Goal: Task Accomplishment & Management: Use online tool/utility

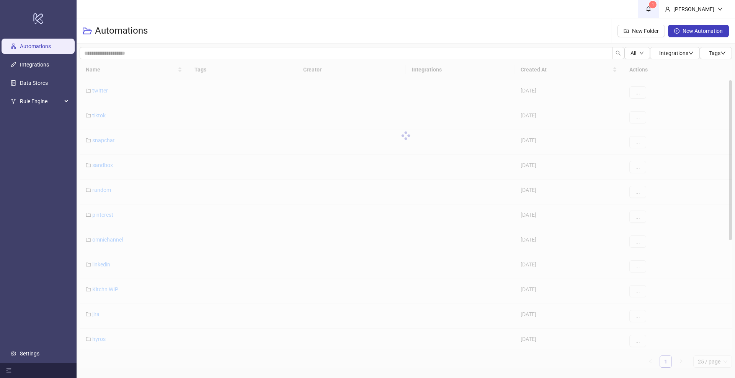
click at [651, 6] on icon "bell" at bounding box center [647, 8] width 5 height 5
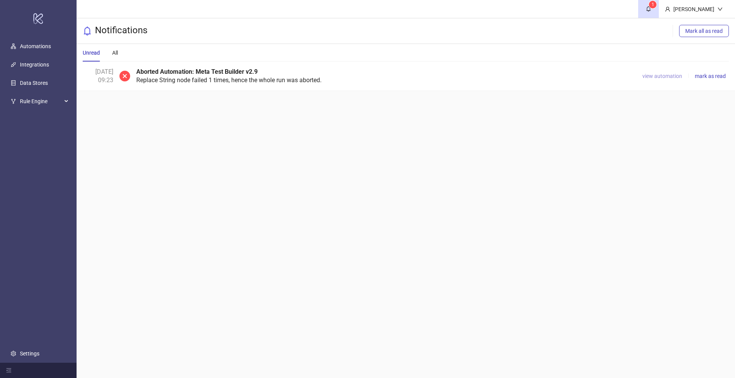
click at [655, 77] on span "view automation" at bounding box center [662, 76] width 40 height 6
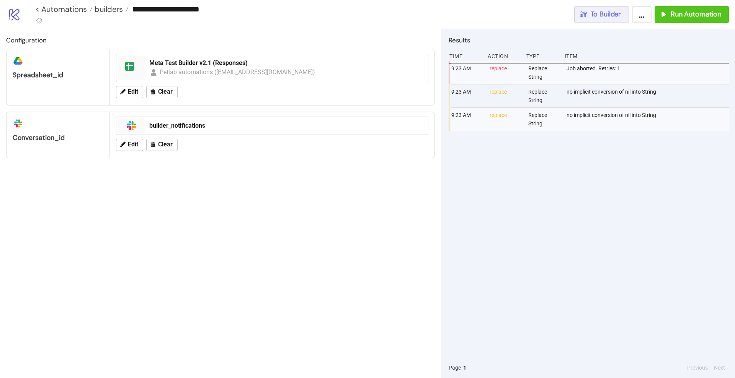
click at [600, 16] on span "To Builder" at bounding box center [605, 14] width 31 height 9
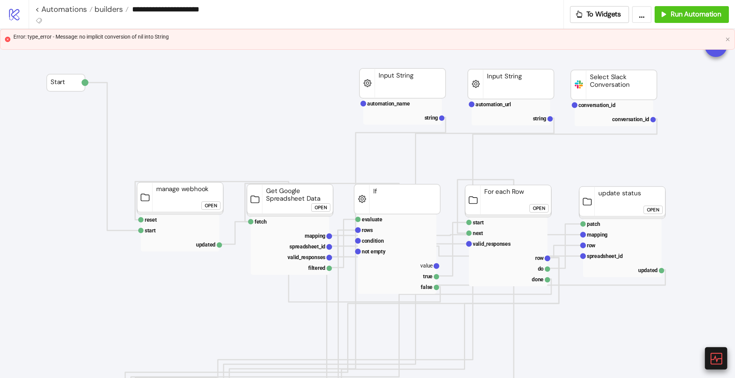
click at [714, 361] on icon at bounding box center [715, 358] width 13 height 13
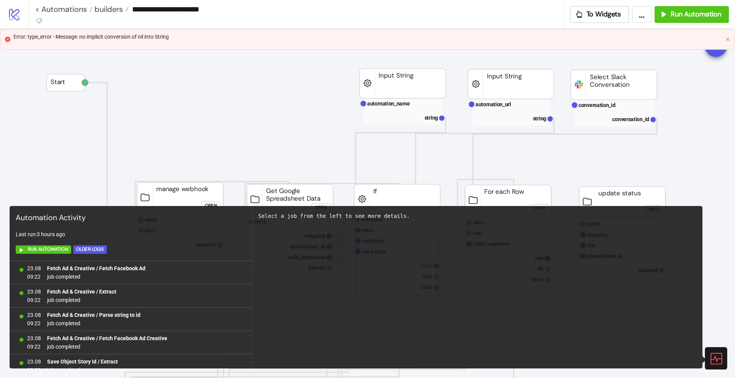
scroll to position [663, 0]
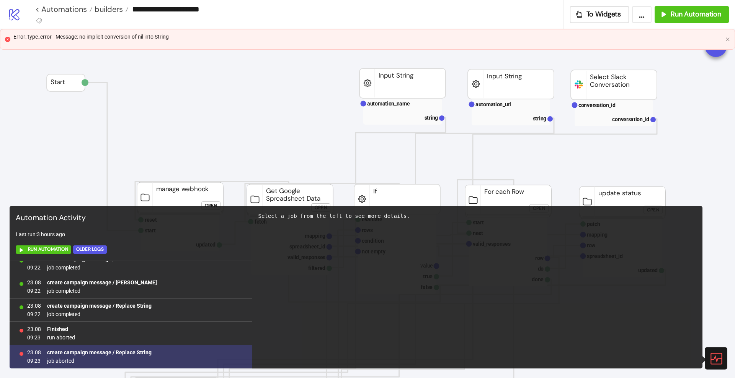
click at [130, 352] on b "create campaign message / Replace String" at bounding box center [99, 353] width 104 height 6
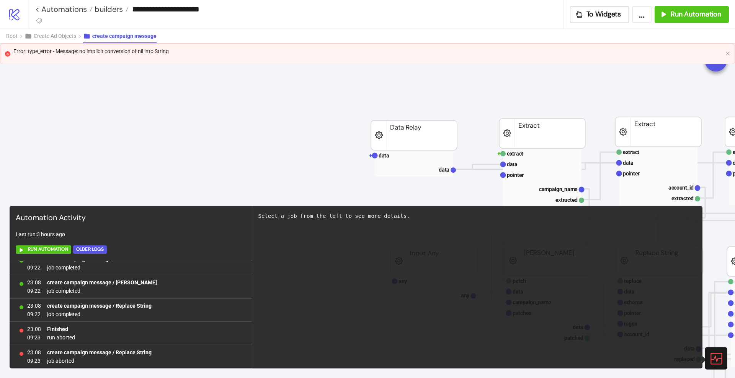
click at [712, 355] on icon at bounding box center [715, 358] width 13 height 13
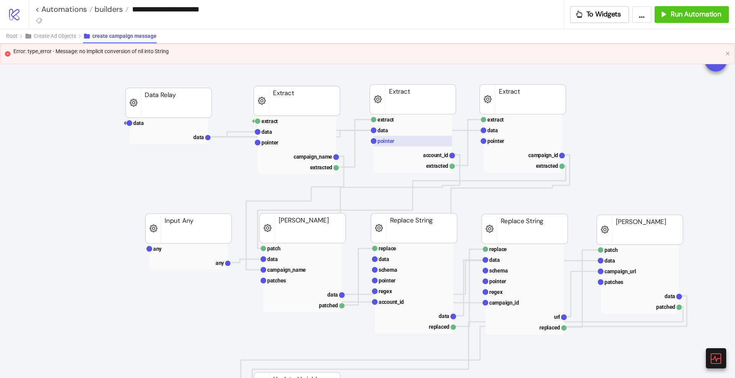
scroll to position [39, 245]
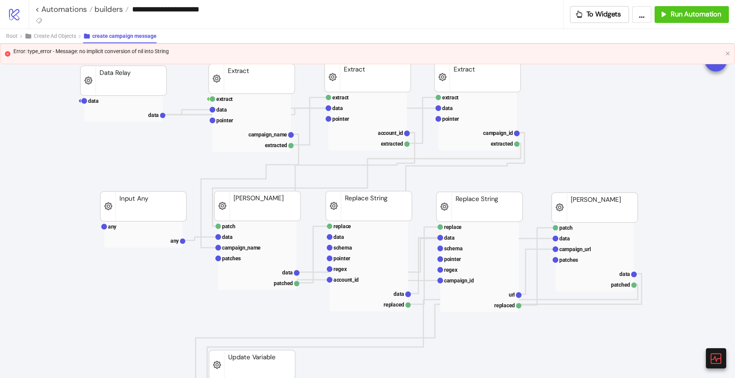
scroll to position [54, 290]
click at [268, 239] on rect at bounding box center [257, 238] width 78 height 11
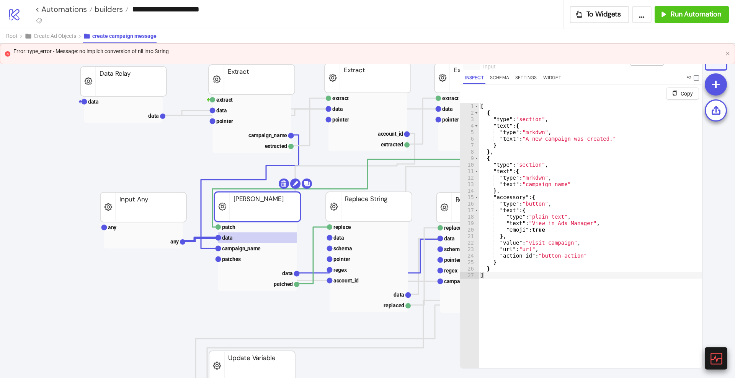
click at [719, 358] on icon at bounding box center [715, 358] width 13 height 13
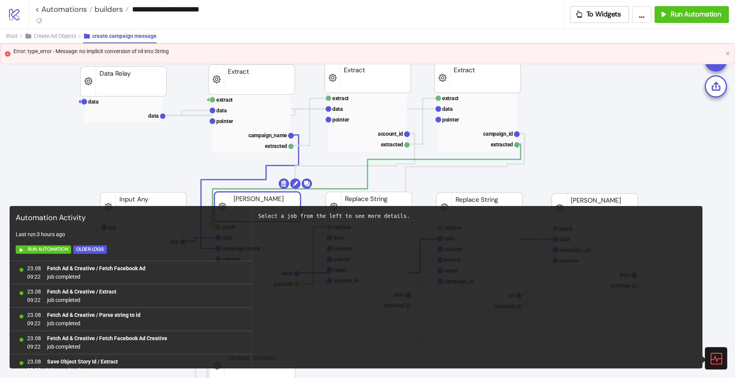
scroll to position [663, 0]
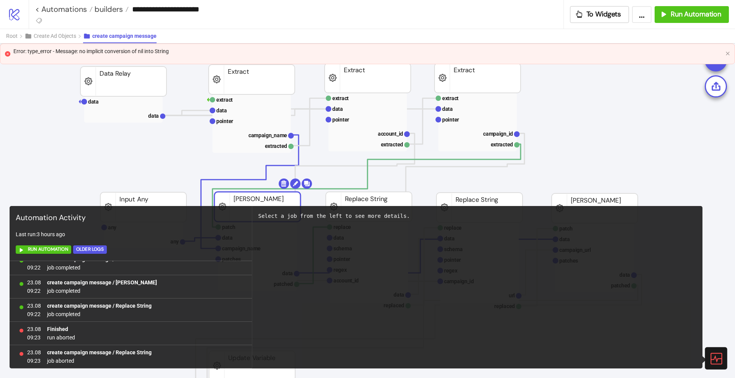
click at [719, 358] on icon at bounding box center [715, 358] width 13 height 13
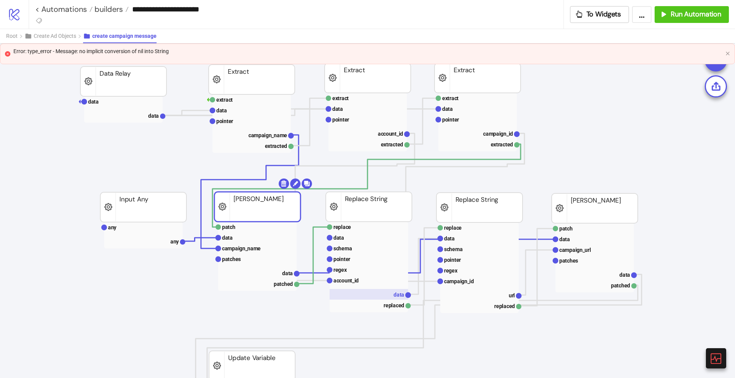
click at [392, 295] on rect at bounding box center [368, 294] width 78 height 11
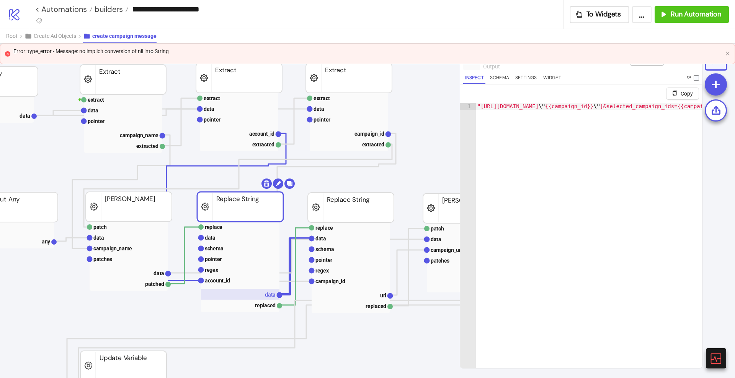
scroll to position [54, 419]
click at [371, 295] on rect at bounding box center [350, 295] width 78 height 11
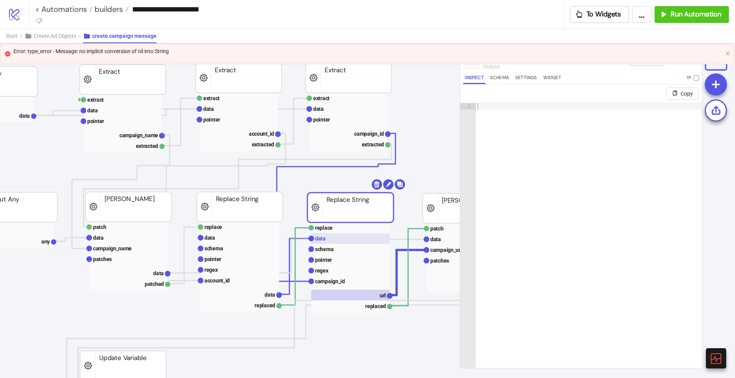
click at [326, 236] on rect at bounding box center [350, 238] width 78 height 11
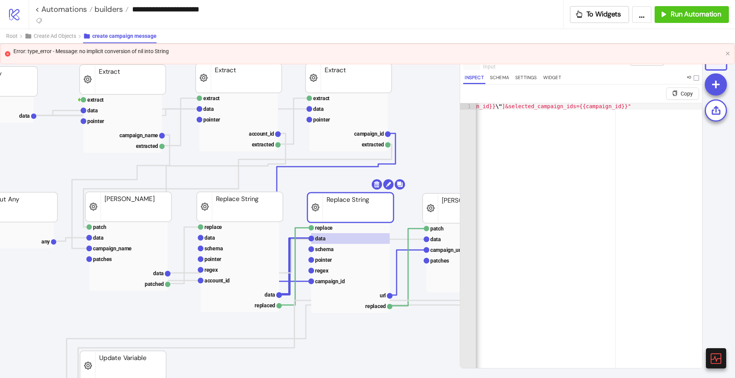
scroll to position [0, 85]
click at [329, 286] on rect at bounding box center [350, 281] width 78 height 11
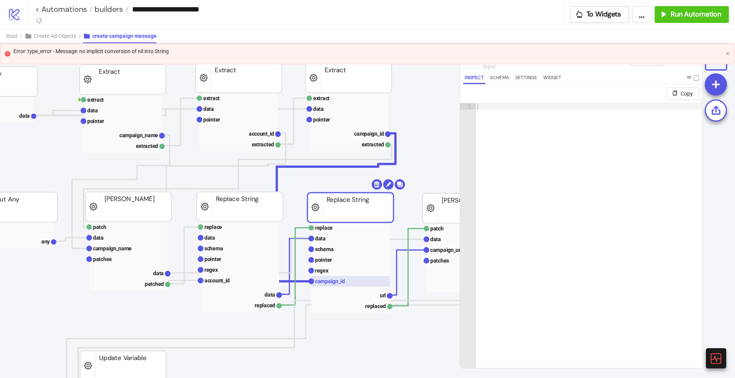
scroll to position [0, 419]
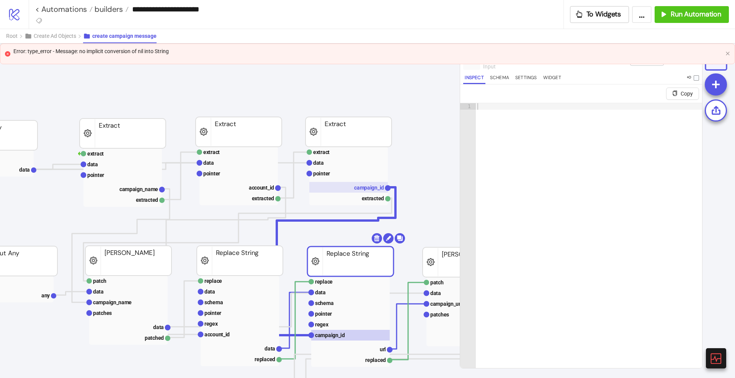
click at [363, 187] on text "campaign_id" at bounding box center [369, 188] width 30 height 6
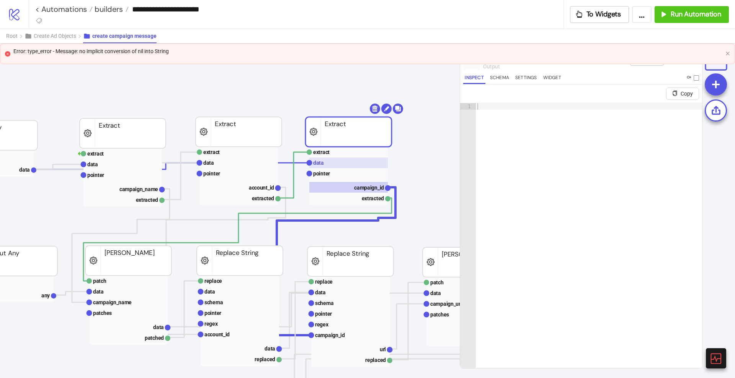
click at [318, 164] on text "data" at bounding box center [318, 163] width 11 height 6
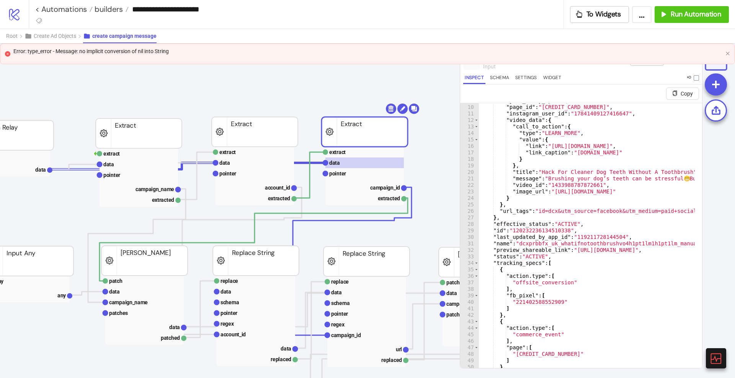
scroll to position [0, 0]
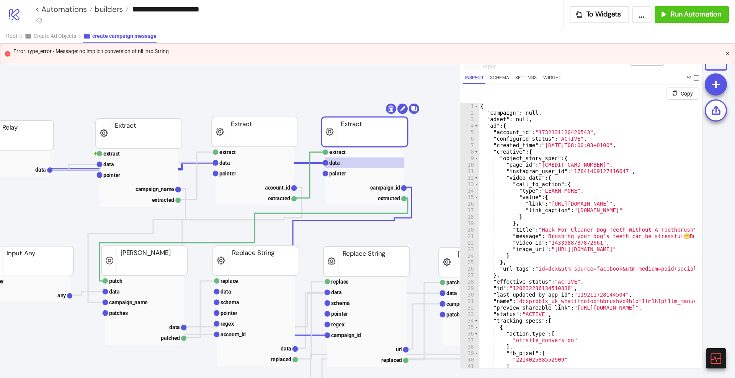
click at [728, 52] on icon "close" at bounding box center [727, 53] width 5 height 5
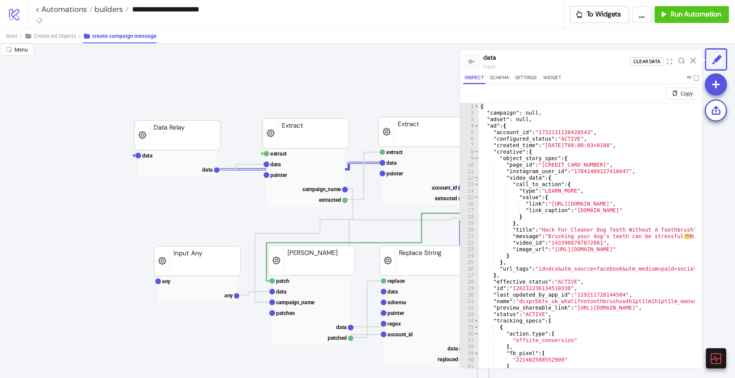
scroll to position [0, 236]
click at [168, 156] on rect at bounding box center [178, 155] width 78 height 11
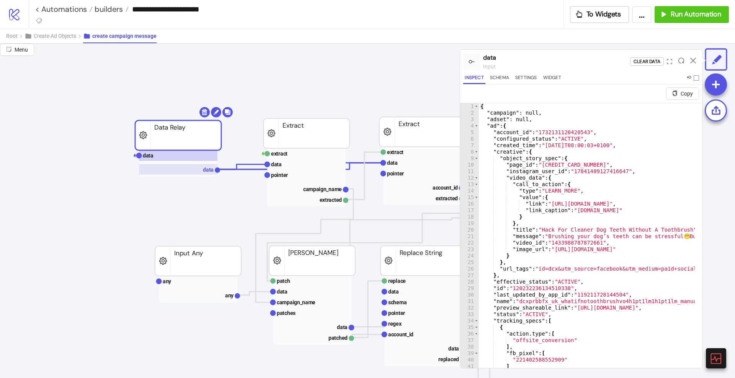
click at [188, 170] on rect at bounding box center [178, 169] width 78 height 11
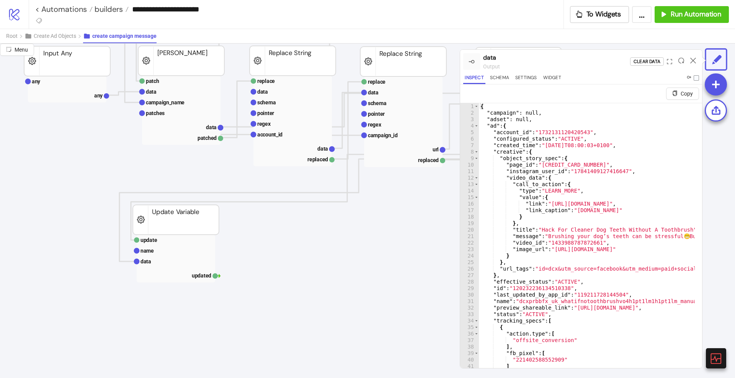
scroll to position [199, 367]
click at [148, 249] on text "name" at bounding box center [146, 252] width 13 height 6
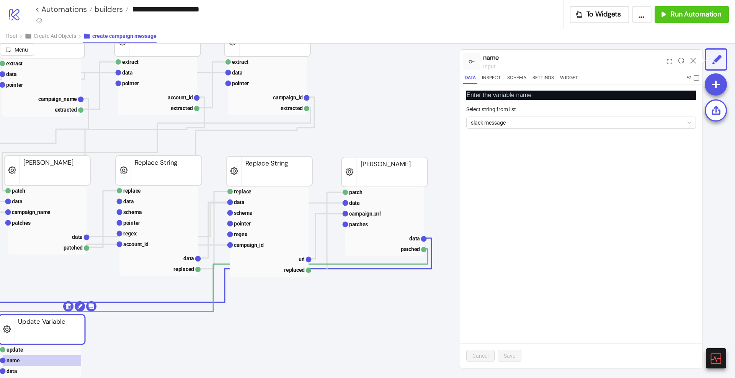
scroll to position [90, 518]
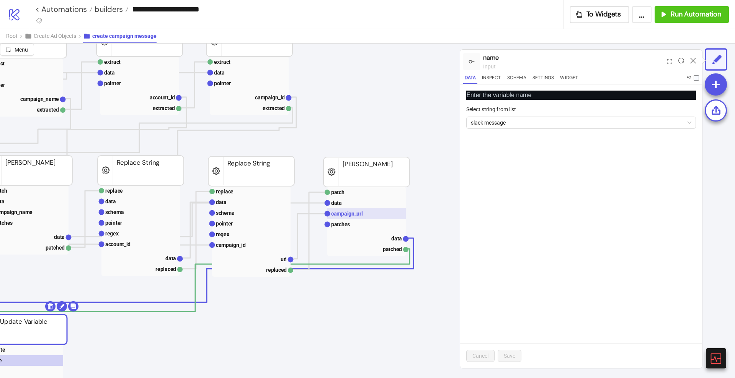
click at [359, 211] on text "campaign_url" at bounding box center [346, 214] width 31 height 6
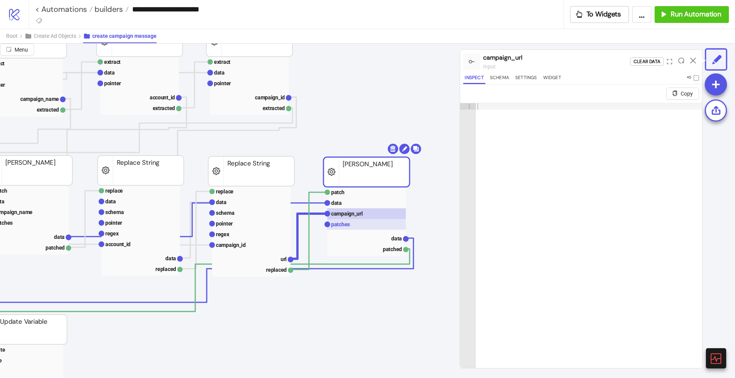
click at [345, 223] on text "patches" at bounding box center [340, 225] width 19 height 6
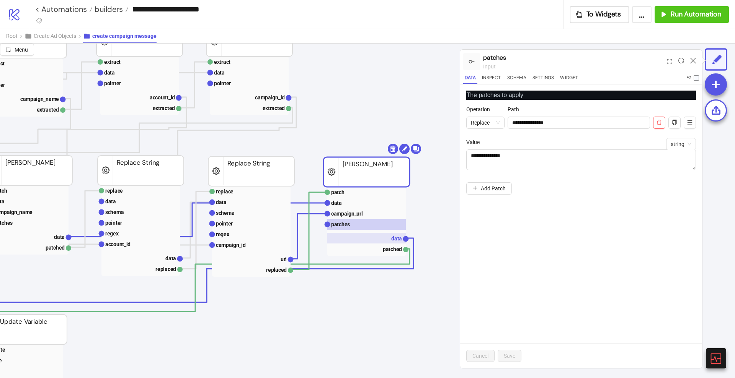
click at [386, 236] on rect at bounding box center [366, 238] width 78 height 11
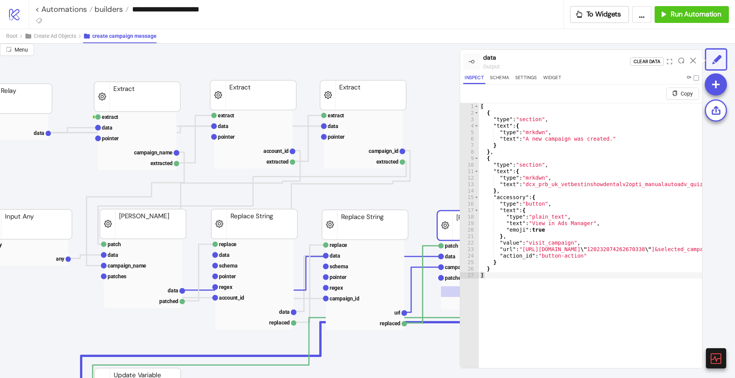
scroll to position [37, 405]
click at [691, 60] on icon at bounding box center [693, 61] width 6 height 6
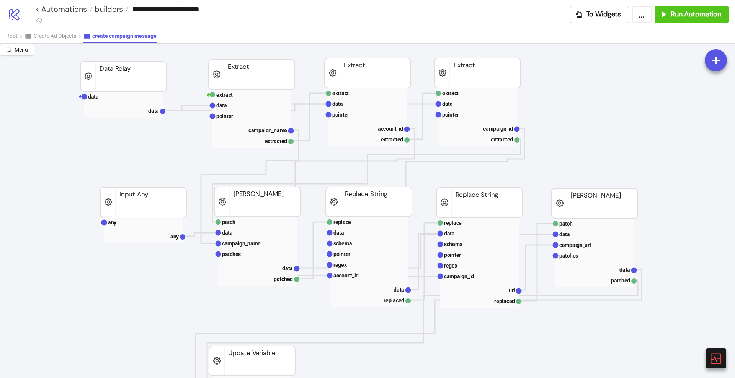
scroll to position [59, 290]
click at [709, 350] on div at bounding box center [715, 358] width 22 height 22
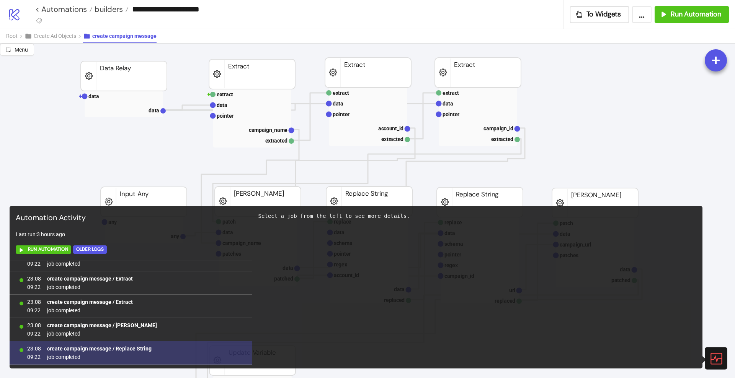
scroll to position [663, 0]
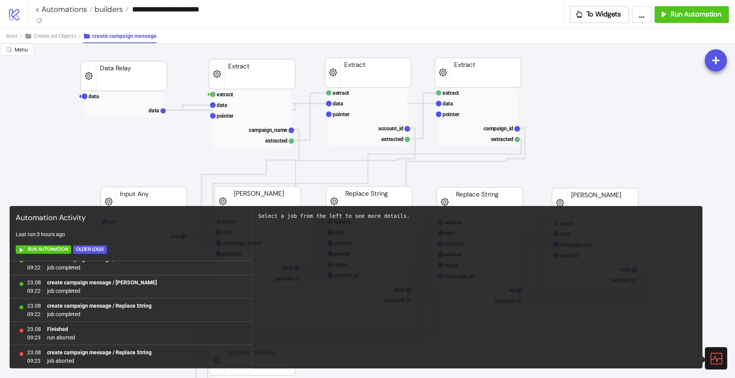
click at [719, 357] on icon at bounding box center [715, 358] width 13 height 13
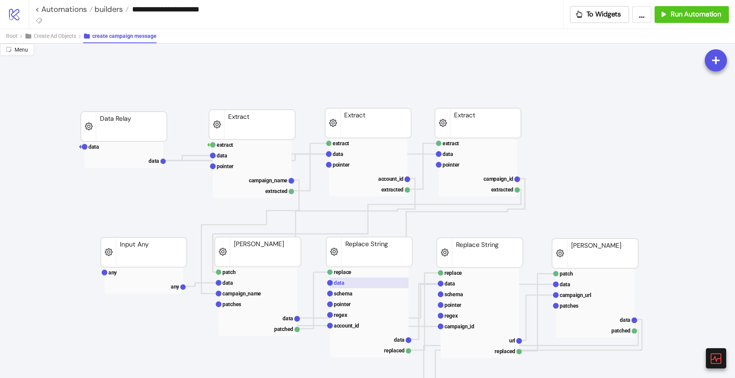
scroll to position [9, 290]
click at [117, 145] on rect at bounding box center [124, 146] width 78 height 11
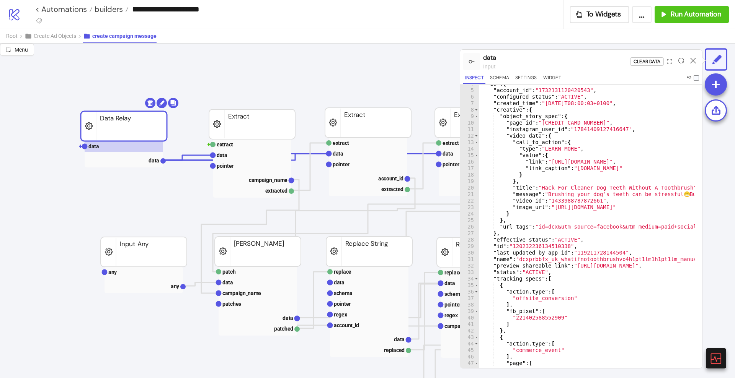
scroll to position [0, 0]
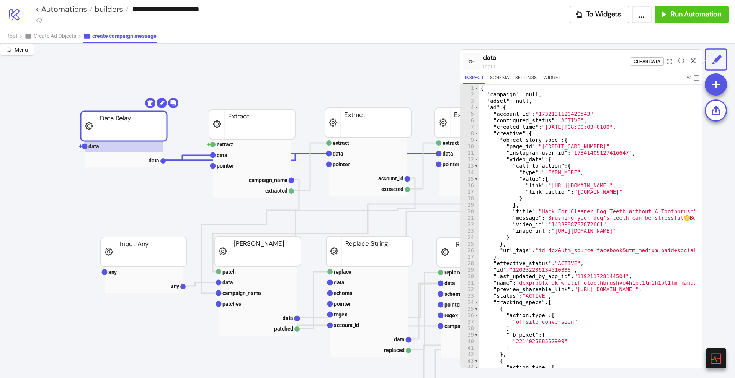
click at [694, 59] on icon at bounding box center [693, 61] width 6 height 6
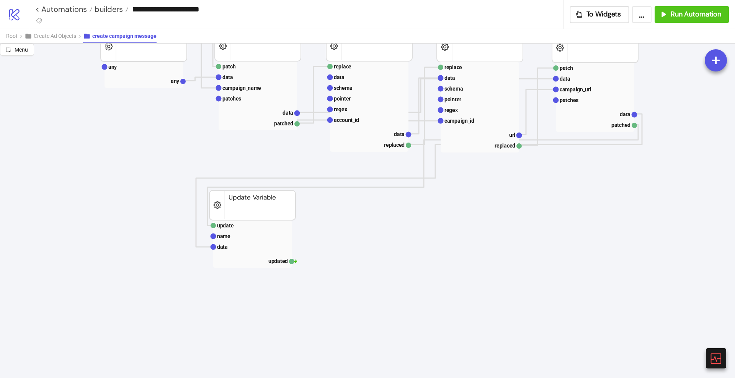
scroll to position [214, 290]
click at [240, 248] on rect at bounding box center [252, 247] width 78 height 11
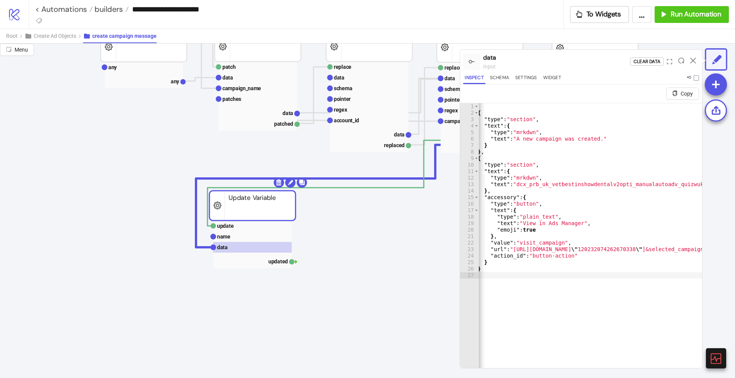
scroll to position [0, 0]
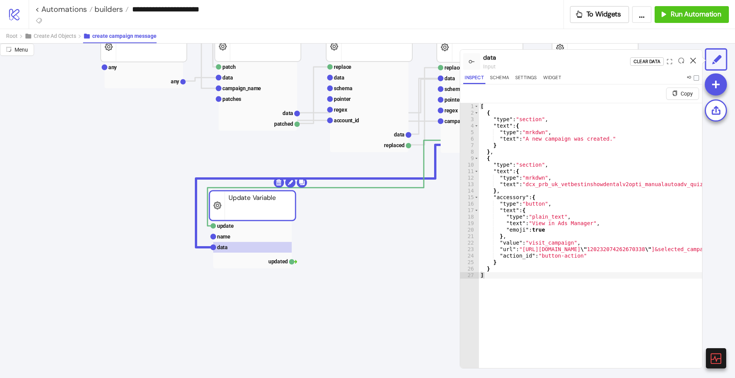
click at [692, 60] on icon at bounding box center [693, 61] width 6 height 6
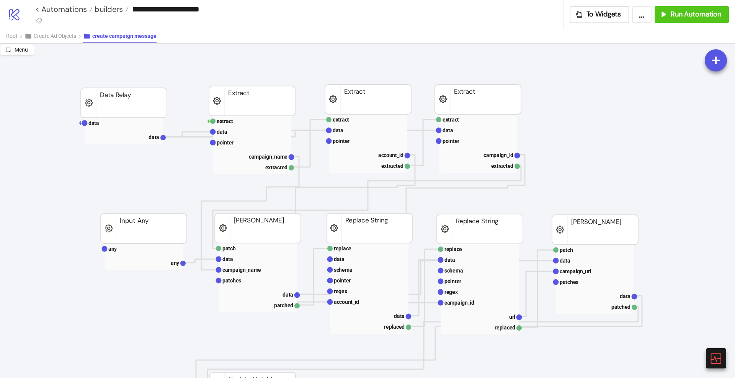
scroll to position [28, 290]
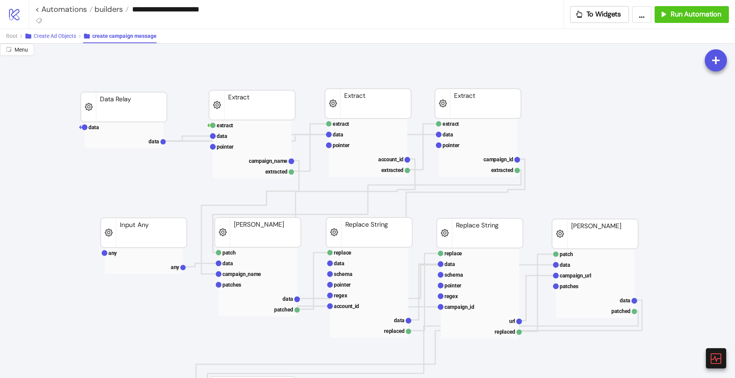
click at [61, 34] on span "Create Ad Objects" at bounding box center [55, 36] width 42 height 6
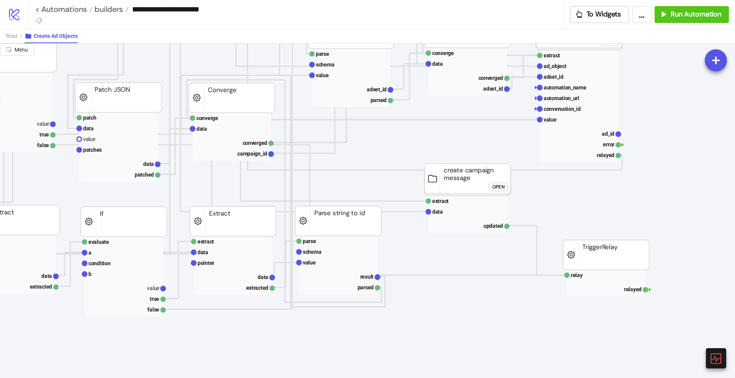
scroll to position [270, 266]
click at [445, 200] on text "extract" at bounding box center [440, 201] width 16 height 6
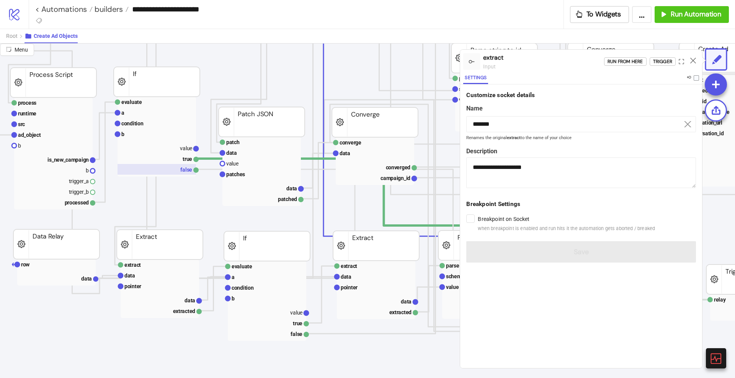
scroll to position [245, 122]
click at [140, 115] on rect at bounding box center [157, 113] width 78 height 11
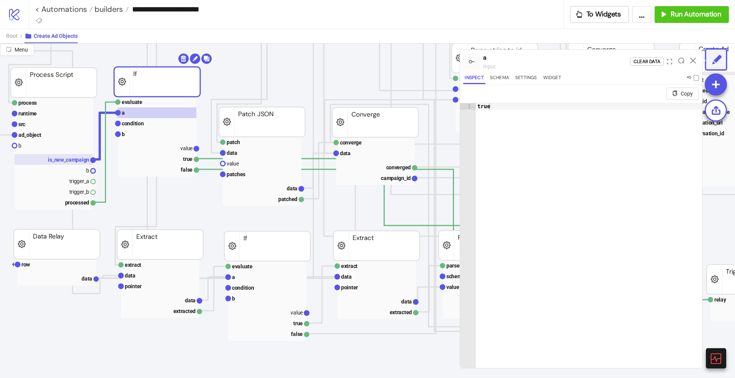
click at [67, 160] on text "is_new_campaign" at bounding box center [68, 160] width 41 height 6
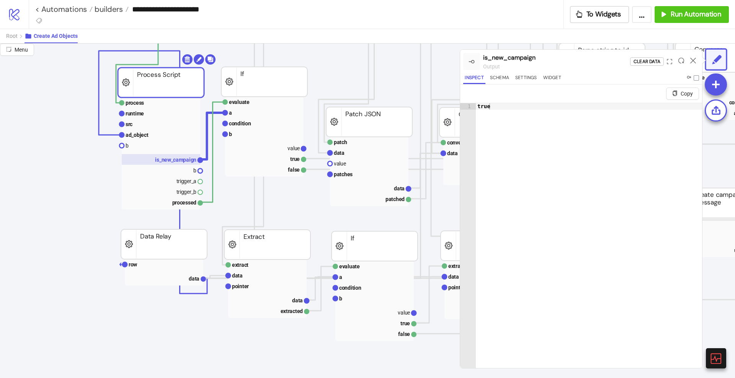
scroll to position [245, 13]
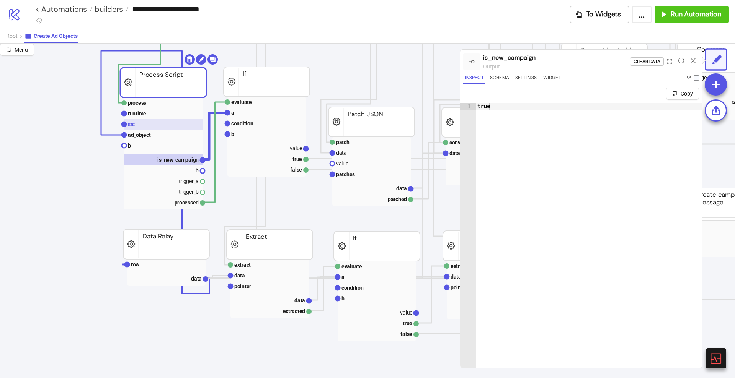
click at [144, 125] on rect at bounding box center [163, 124] width 78 height 11
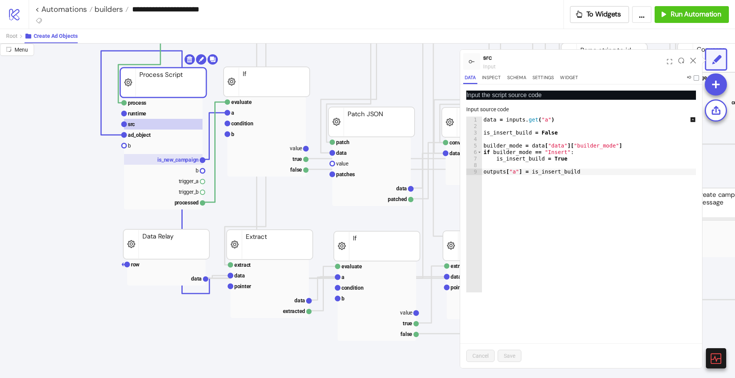
click at [158, 158] on text "is_new_campaign" at bounding box center [177, 160] width 41 height 6
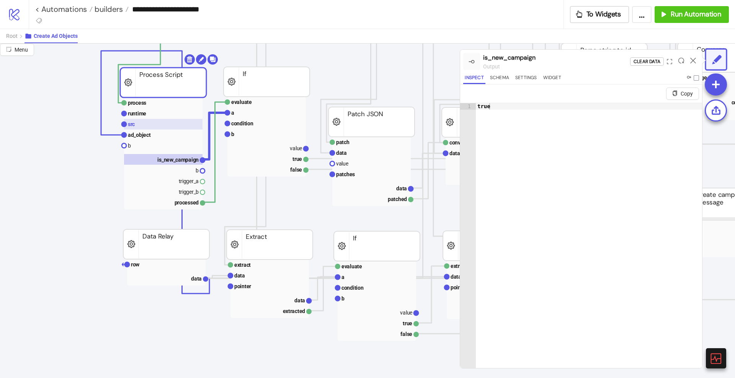
click at [142, 127] on rect at bounding box center [163, 124] width 78 height 11
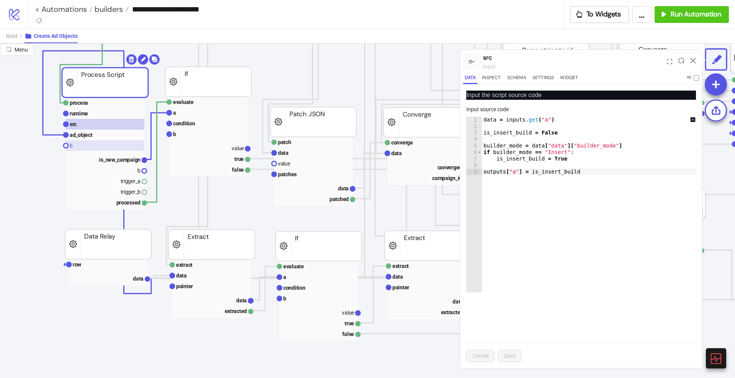
scroll to position [245, 72]
click at [133, 159] on text "is_new_campaign" at bounding box center [118, 160] width 41 height 6
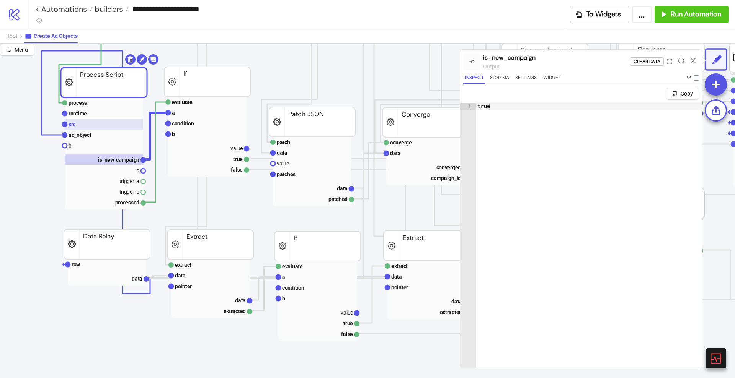
click at [97, 124] on rect at bounding box center [104, 124] width 78 height 11
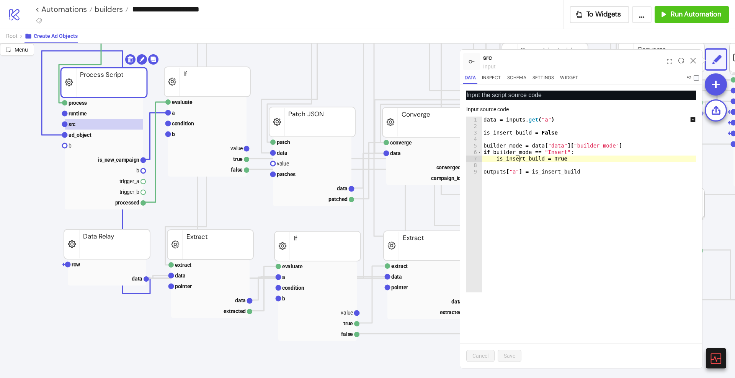
click at [520, 160] on div "data = inputs . get ( "a" ) is_insert_build = False builder_mode = data [ "data…" at bounding box center [593, 211] width 222 height 189
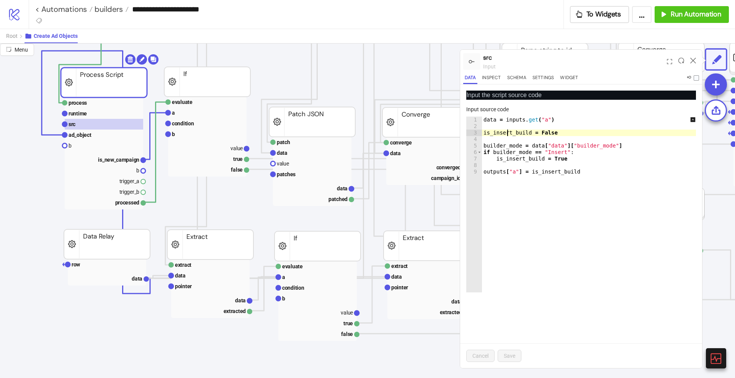
click at [508, 133] on div "data = inputs . get ( "a" ) is_insert_build = False builder_mode = data [ "data…" at bounding box center [593, 211] width 222 height 189
type textarea "**********"
click at [508, 133] on div "data = inputs . get ( "a" ) is_insert_build = False builder_mode = data [ "data…" at bounding box center [593, 211] width 222 height 189
click at [181, 117] on rect at bounding box center [207, 113] width 78 height 11
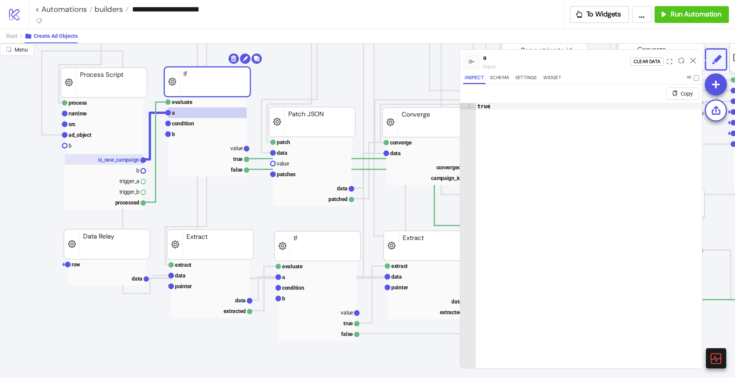
click at [118, 161] on text "is_new_campaign" at bounding box center [118, 160] width 41 height 6
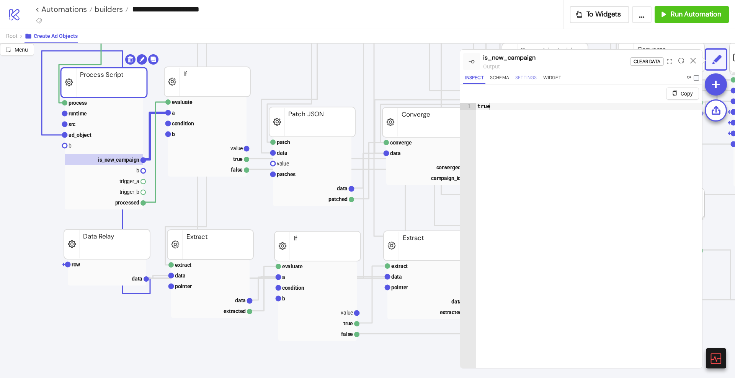
click at [532, 75] on button "Settings" at bounding box center [525, 79] width 25 height 10
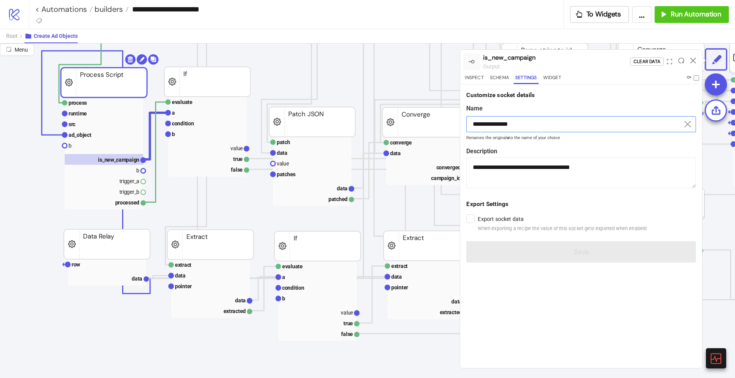
click at [497, 121] on input "**********" at bounding box center [581, 124] width 230 height 16
paste input
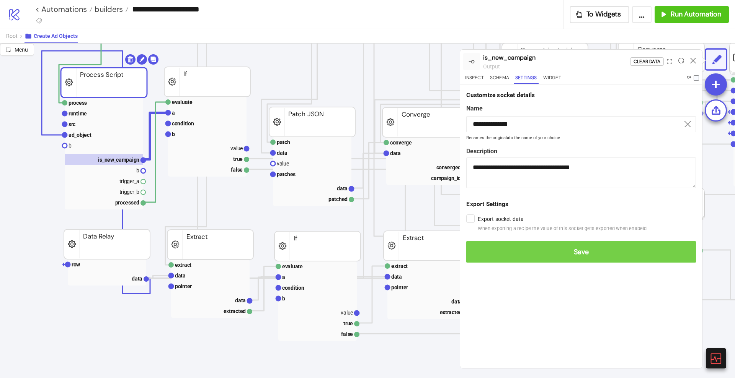
click at [584, 258] on button "Save" at bounding box center [581, 251] width 230 height 21
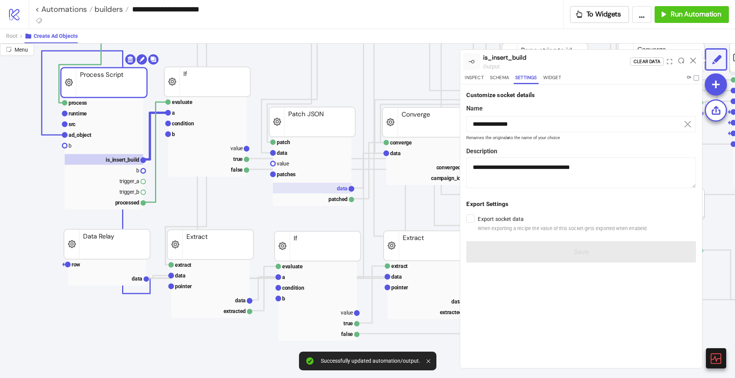
drag, startPoint x: 584, startPoint y: 258, endPoint x: 350, endPoint y: 184, distance: 245.9
click at [350, 184] on div "**********" at bounding box center [367, 211] width 735 height 335
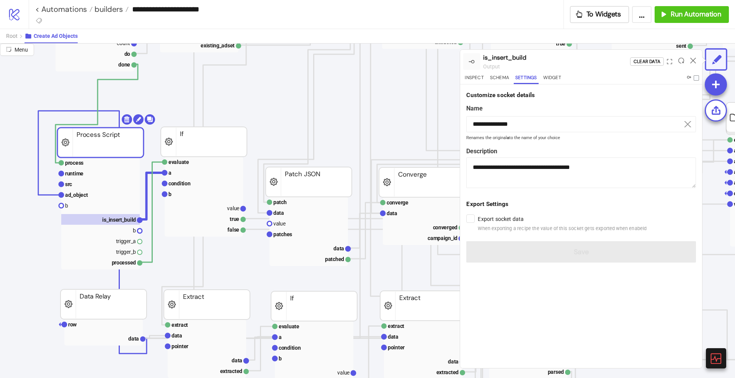
scroll to position [185, 76]
click at [187, 175] on rect at bounding box center [204, 172] width 78 height 11
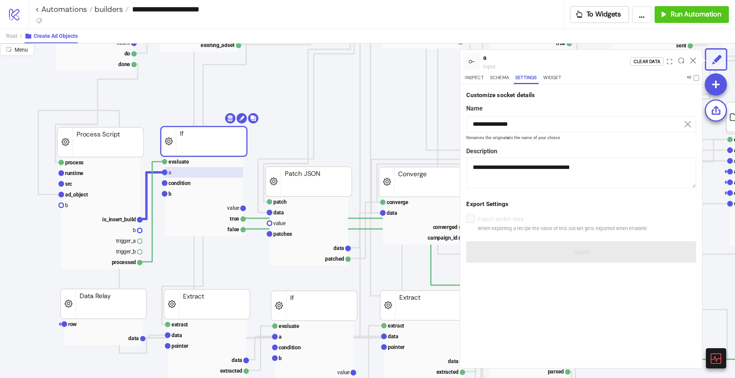
type input "*"
type textarea "**********"
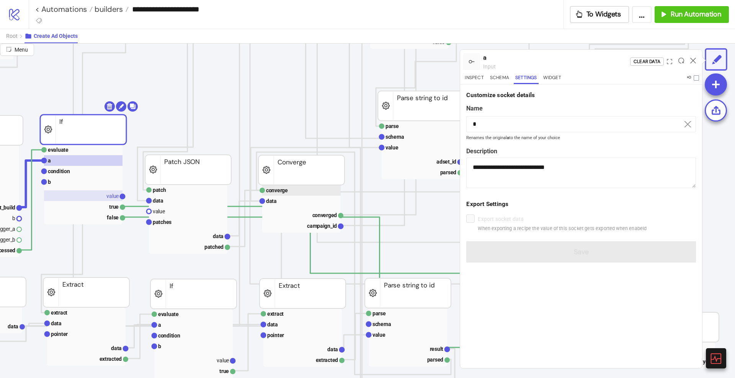
scroll to position [197, 196]
click at [106, 220] on rect at bounding box center [84, 217] width 78 height 11
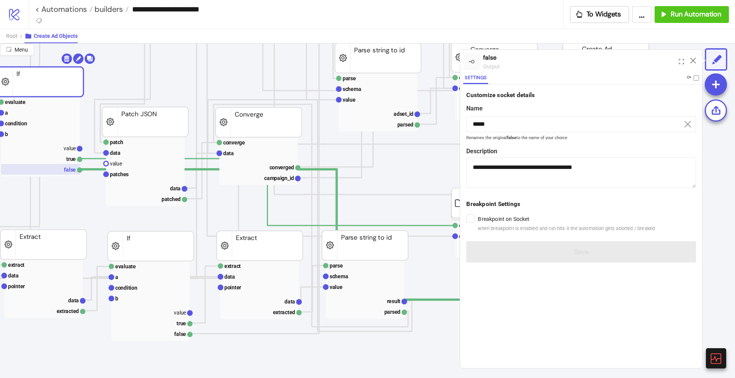
scroll to position [240, 239]
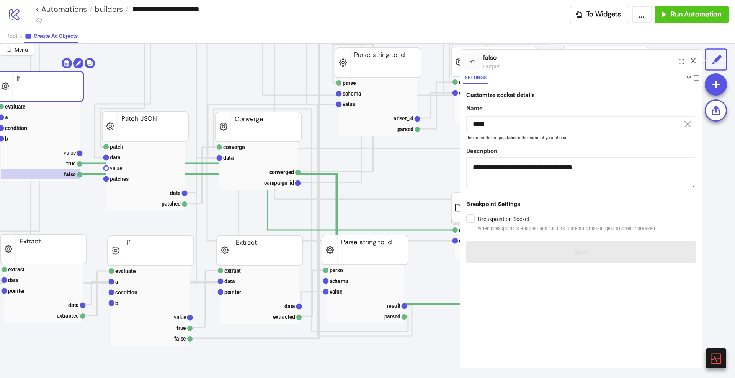
click at [692, 59] on icon at bounding box center [693, 61] width 6 height 6
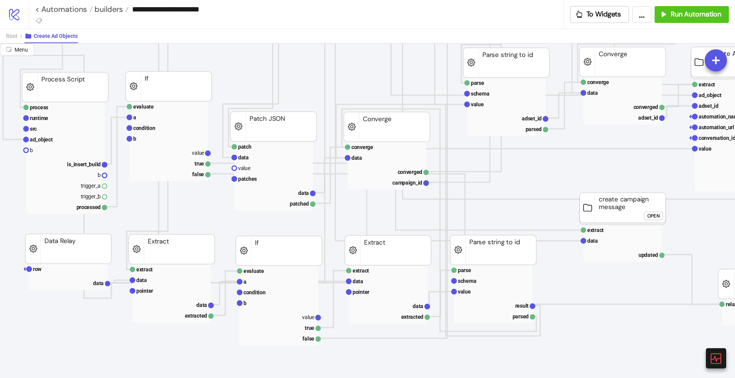
scroll to position [212, 125]
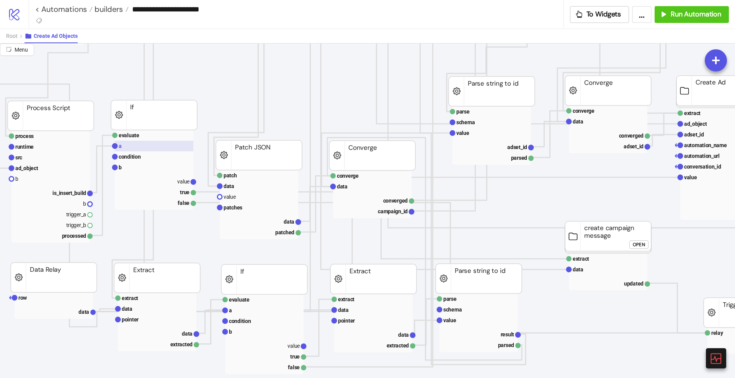
click at [134, 149] on rect at bounding box center [154, 146] width 78 height 11
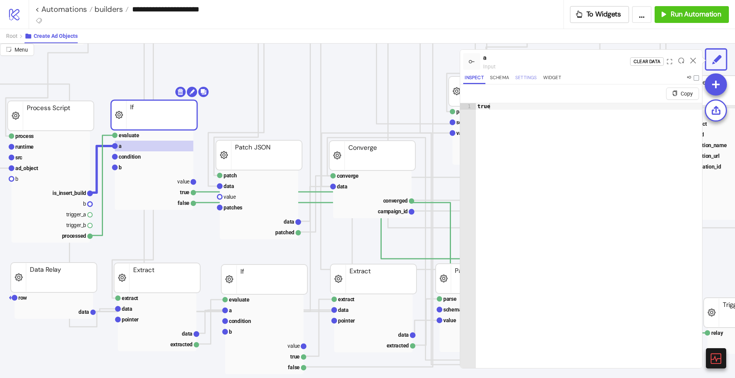
click at [526, 82] on button "Settings" at bounding box center [525, 79] width 25 height 10
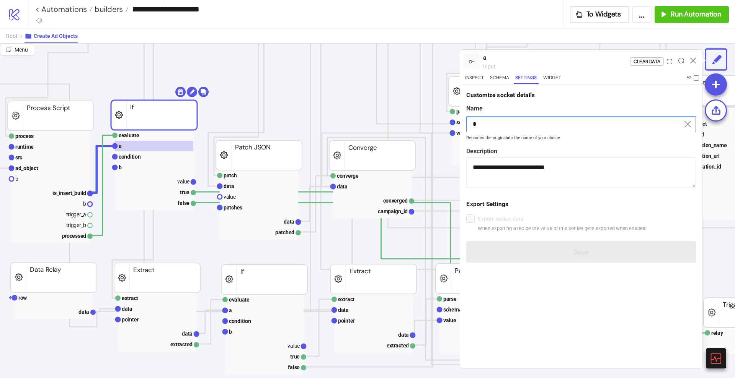
click at [512, 119] on input "*" at bounding box center [581, 124] width 230 height 16
paste input "**********"
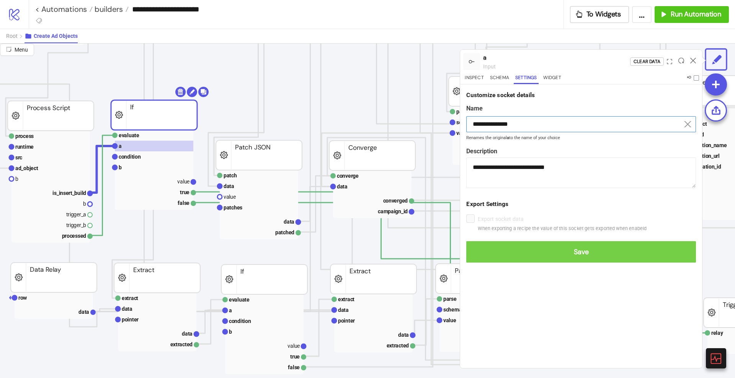
type input "**********"
click at [563, 254] on span "Save" at bounding box center [580, 252] width 217 height 9
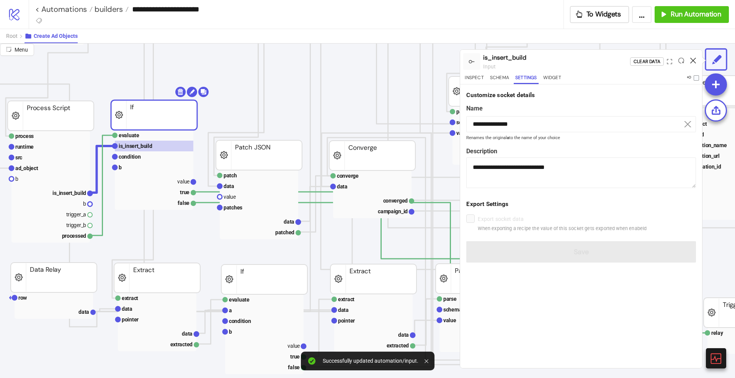
click at [693, 62] on icon at bounding box center [693, 61] width 6 height 6
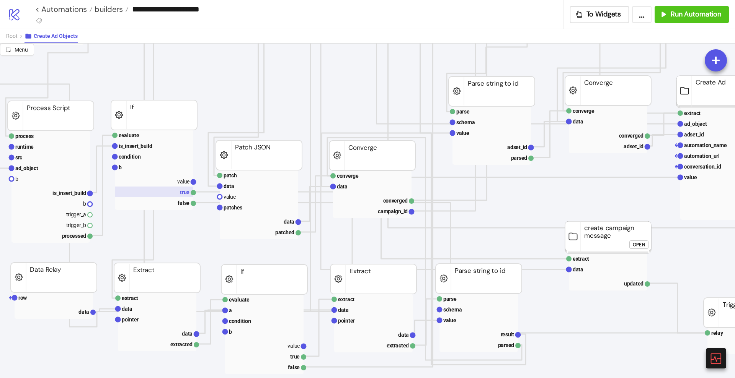
click at [176, 191] on rect at bounding box center [154, 192] width 78 height 11
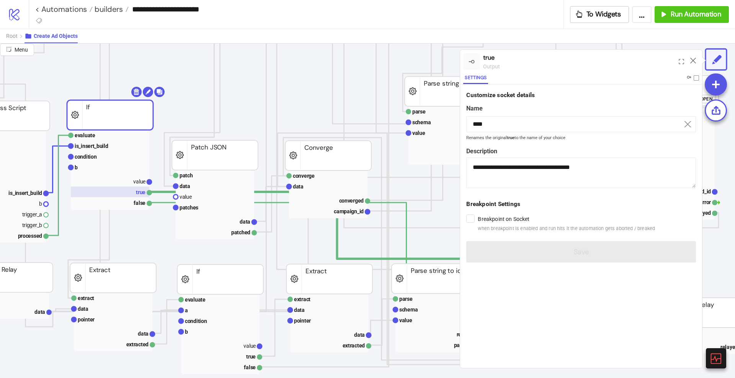
scroll to position [212, 169]
click at [91, 163] on rect at bounding box center [110, 167] width 78 height 11
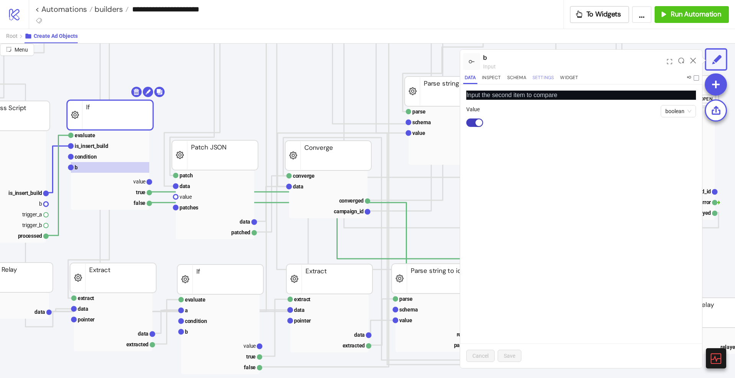
click at [543, 76] on button "Settings" at bounding box center [543, 79] width 25 height 10
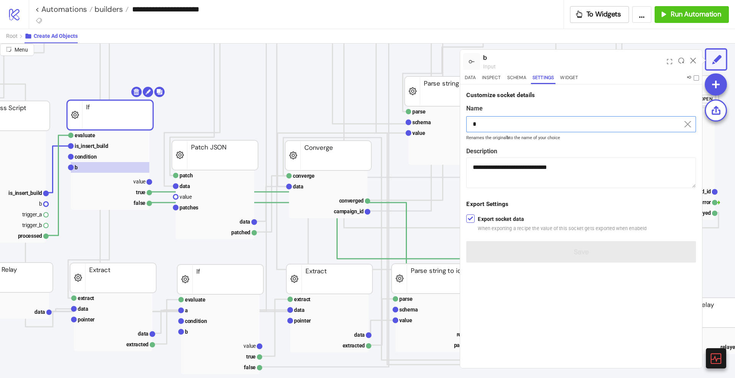
click at [510, 122] on input "*" at bounding box center [581, 124] width 230 height 16
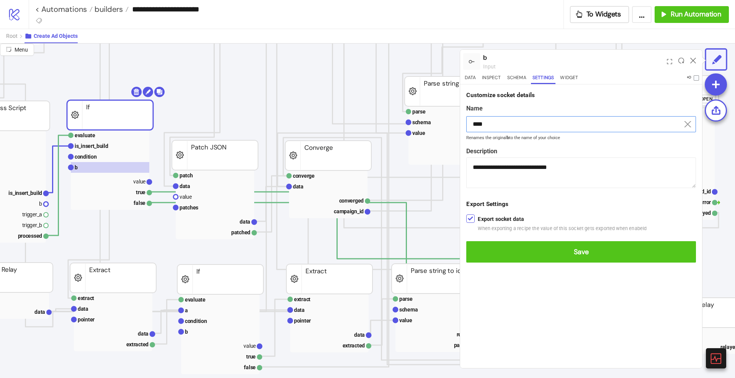
type input "****"
click at [466, 241] on button "Save" at bounding box center [581, 251] width 230 height 21
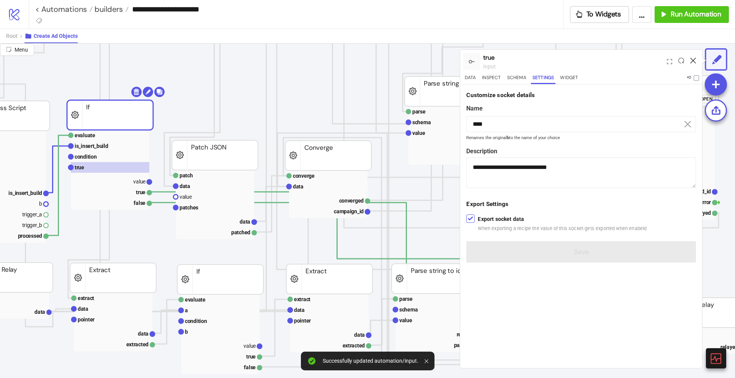
click at [694, 59] on icon at bounding box center [693, 61] width 6 height 6
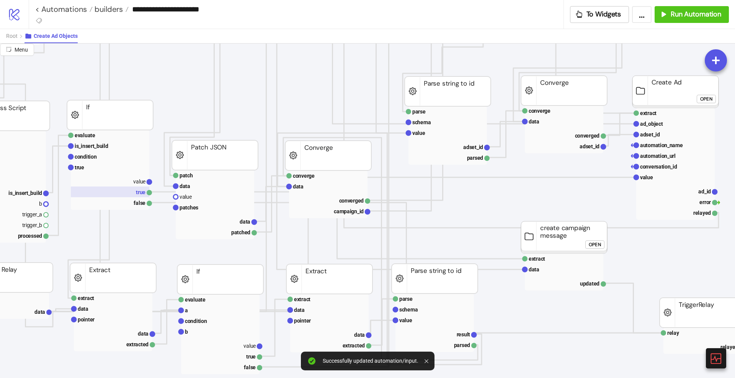
click at [139, 194] on rect at bounding box center [110, 192] width 78 height 11
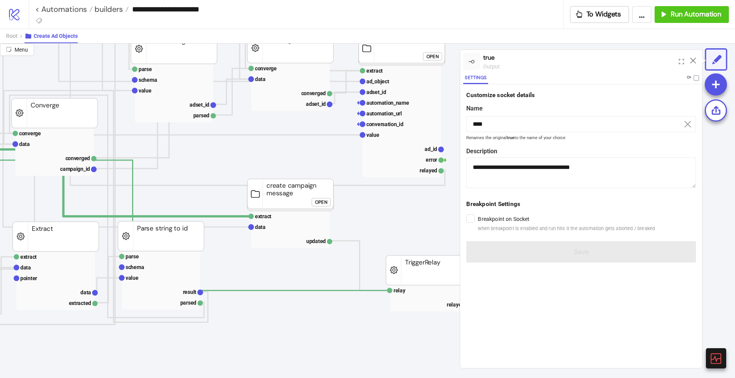
scroll to position [256, 443]
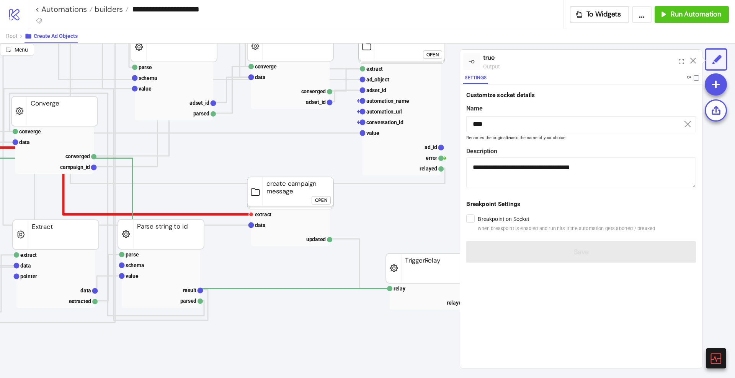
click at [222, 215] on polyline at bounding box center [63, 181] width 375 height 67
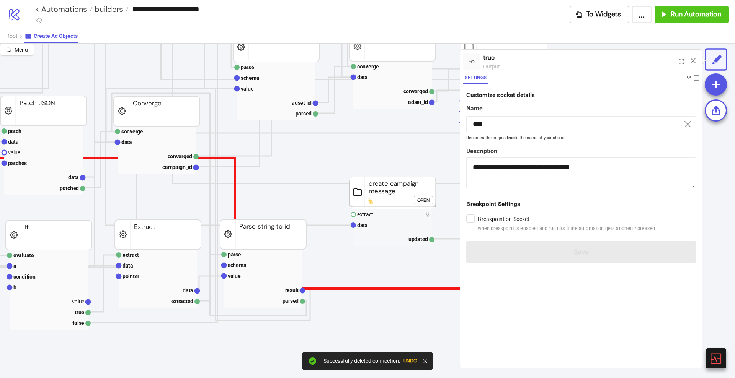
scroll to position [256, 396]
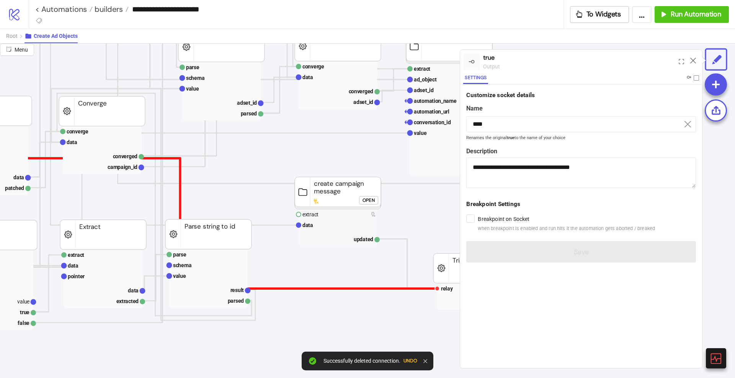
click at [261, 289] on polyline at bounding box center [180, 223] width 514 height 130
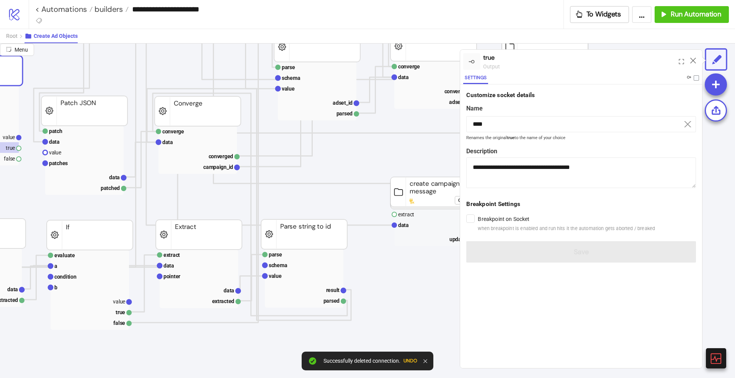
scroll to position [256, 297]
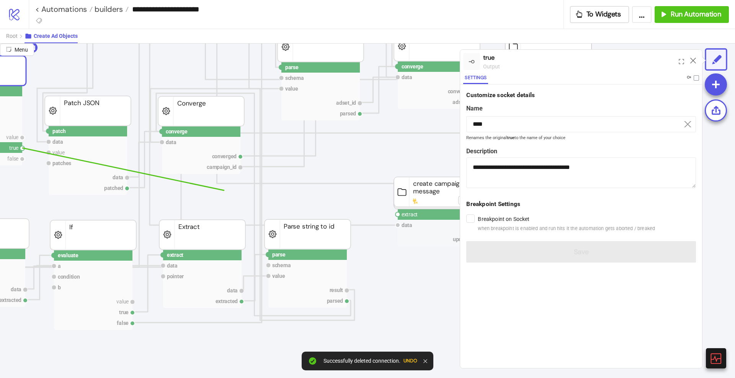
drag, startPoint x: 23, startPoint y: 149, endPoint x: 416, endPoint y: 249, distance: 405.5
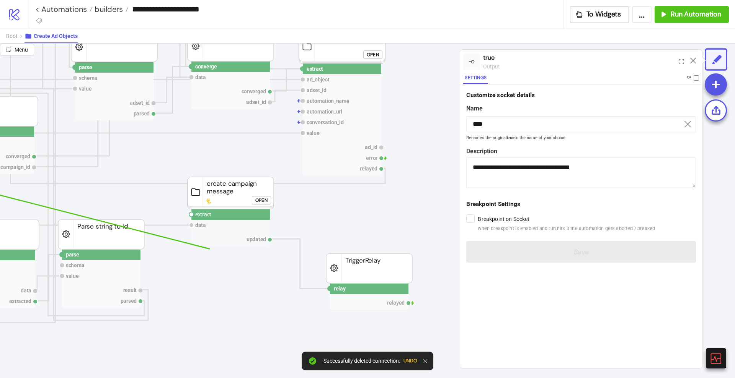
scroll to position [256, 518]
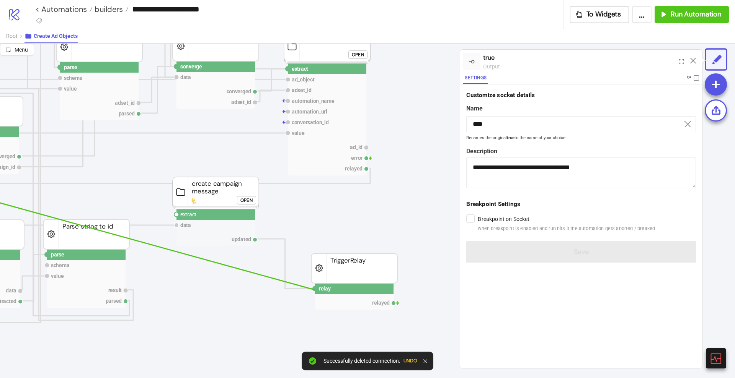
click at [315, 290] on circle at bounding box center [315, 289] width 5 height 5
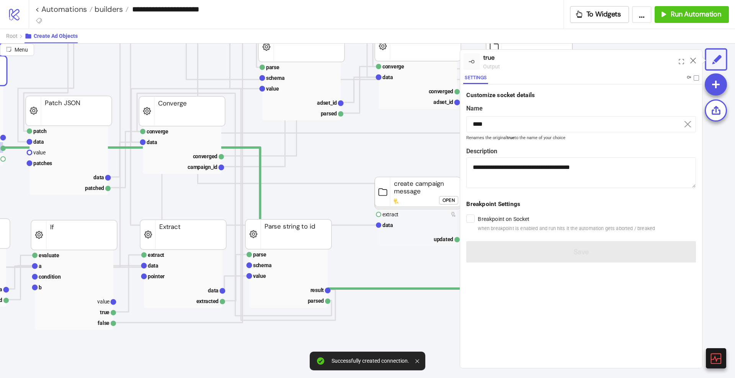
scroll to position [256, 303]
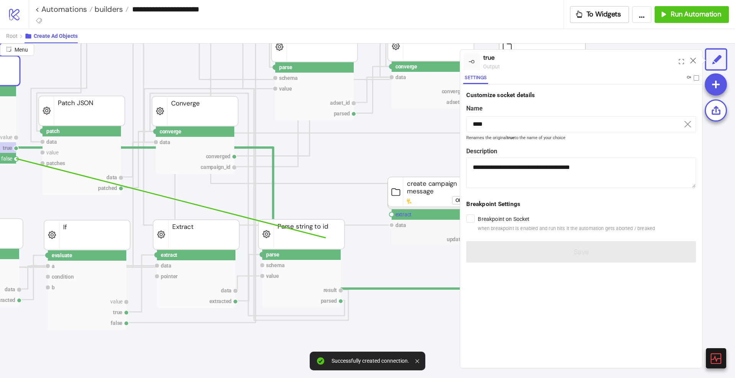
drag, startPoint x: 17, startPoint y: 158, endPoint x: 422, endPoint y: 210, distance: 408.5
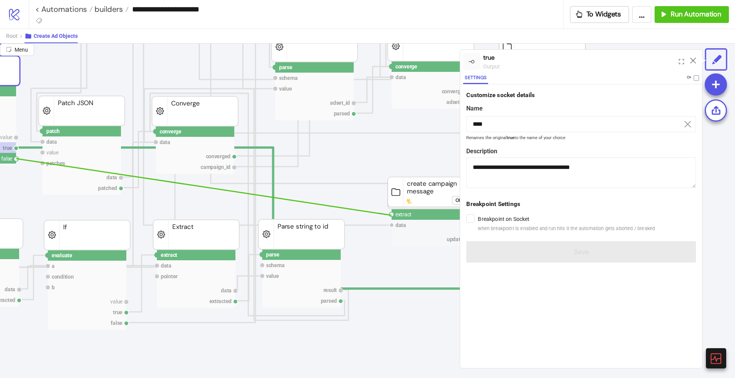
click at [391, 216] on circle at bounding box center [391, 214] width 5 height 5
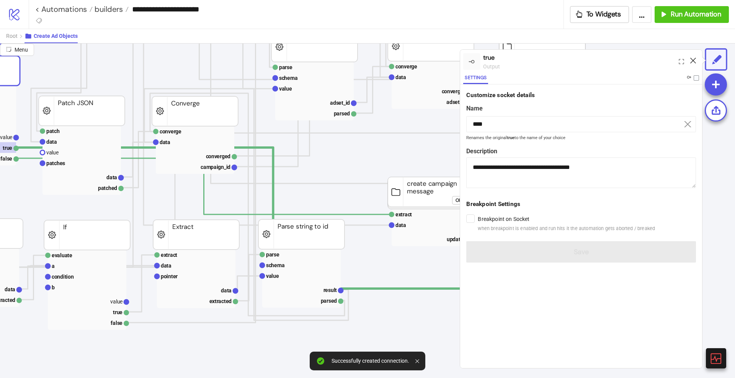
click at [691, 59] on icon at bounding box center [693, 61] width 6 height 6
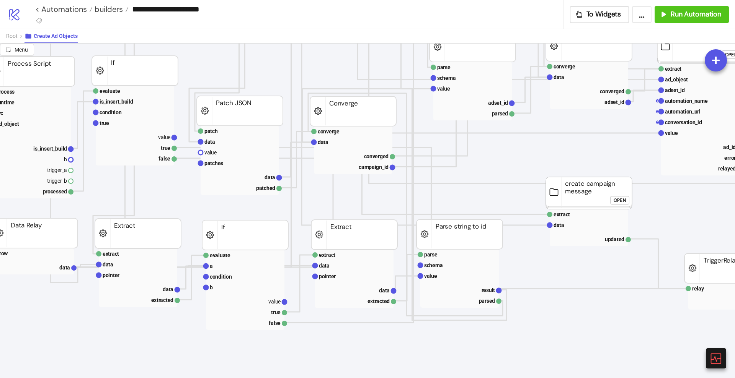
scroll to position [256, 144]
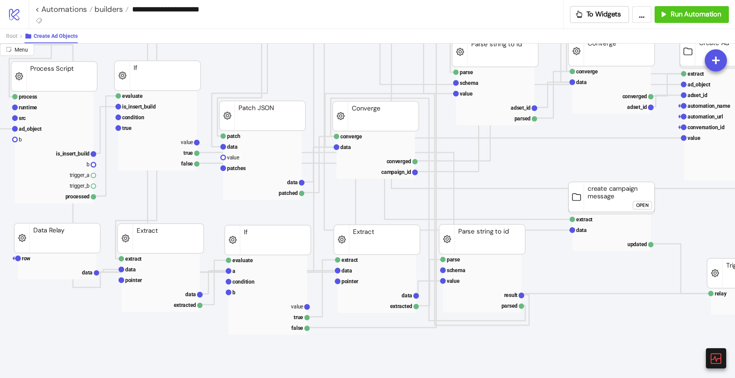
scroll to position [251, 113]
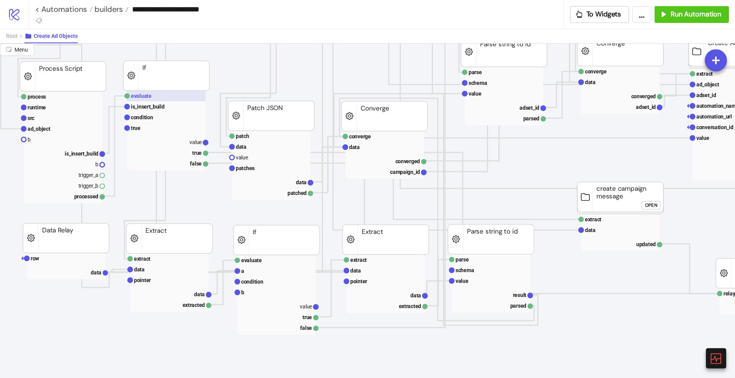
click at [138, 92] on rect at bounding box center [166, 96] width 78 height 11
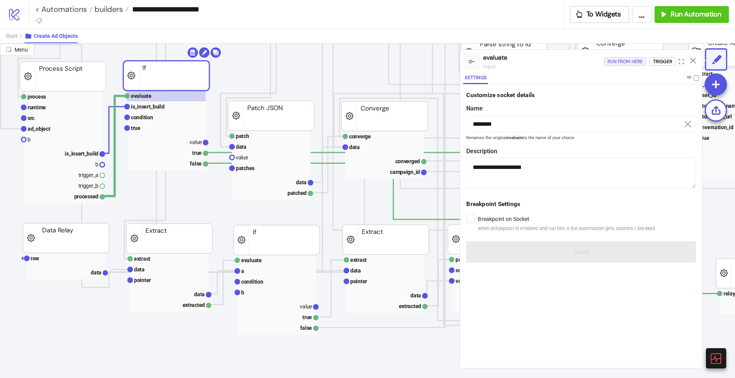
click at [610, 62] on div "Run from here" at bounding box center [625, 61] width 36 height 9
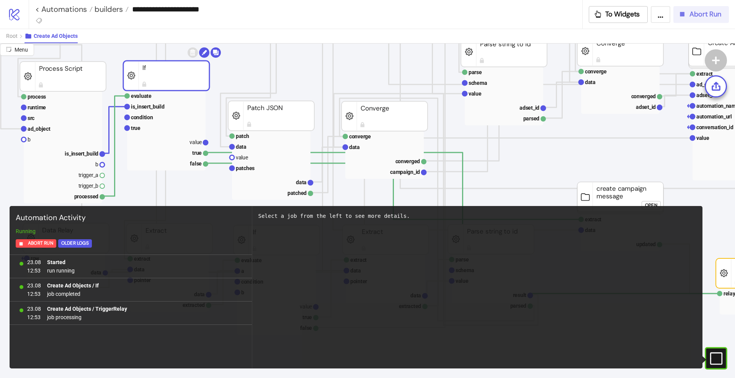
click at [679, 20] on button "Abort Run" at bounding box center [700, 14] width 55 height 17
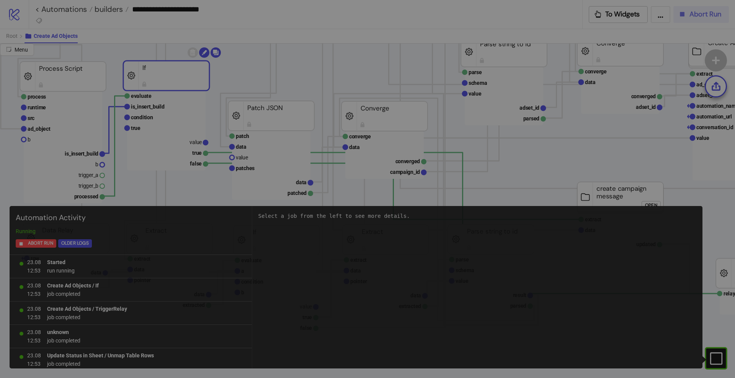
scroll to position [26, 0]
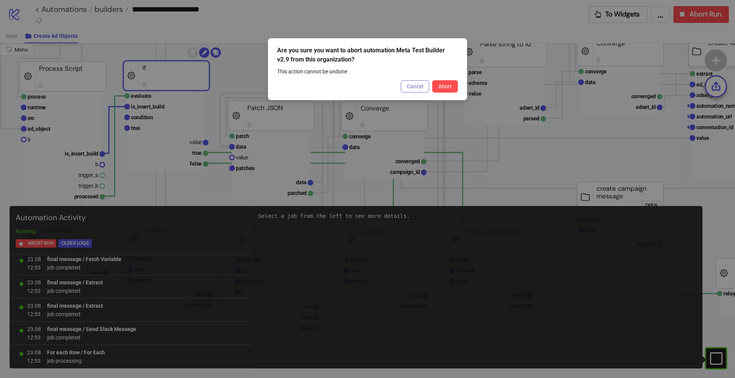
click at [412, 89] on span "Cancel" at bounding box center [415, 86] width 16 height 6
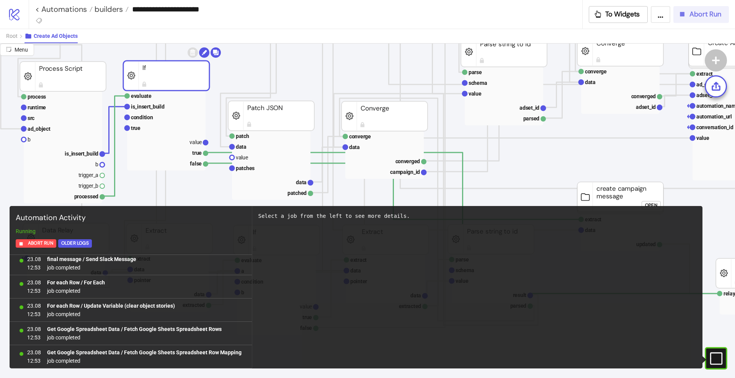
scroll to position [423, 0]
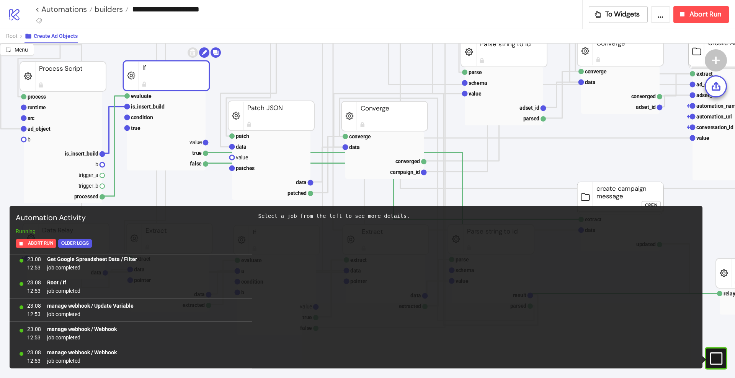
click at [317, 323] on div "Select a job from the left to see more details." at bounding box center [477, 287] width 450 height 163
click at [476, 282] on div "Select a job from the left to see more details." at bounding box center [477, 287] width 450 height 163
click at [323, 324] on div "Select a job from the left to see more details." at bounding box center [477, 287] width 450 height 163
click at [356, 278] on div "Select a job from the left to see more details." at bounding box center [477, 287] width 450 height 163
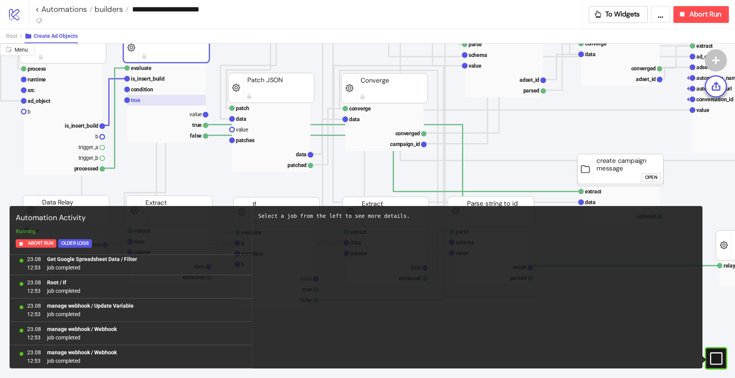
scroll to position [279, 0]
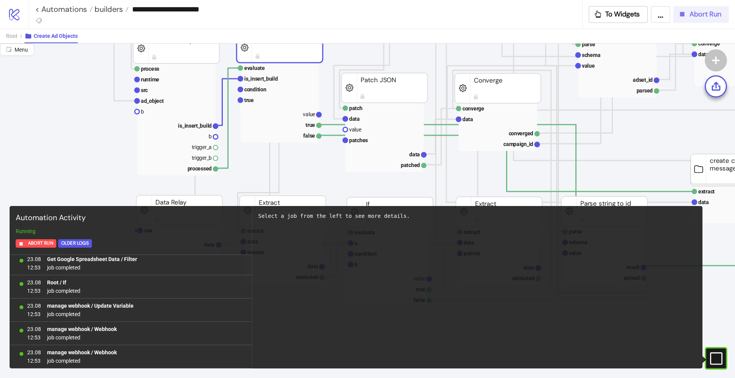
click at [693, 16] on span "Abort Run" at bounding box center [705, 14] width 32 height 9
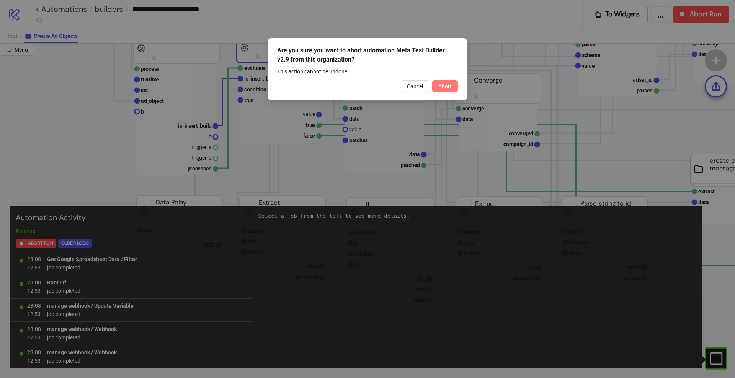
click at [453, 86] on button "Abort" at bounding box center [445, 86] width 26 height 12
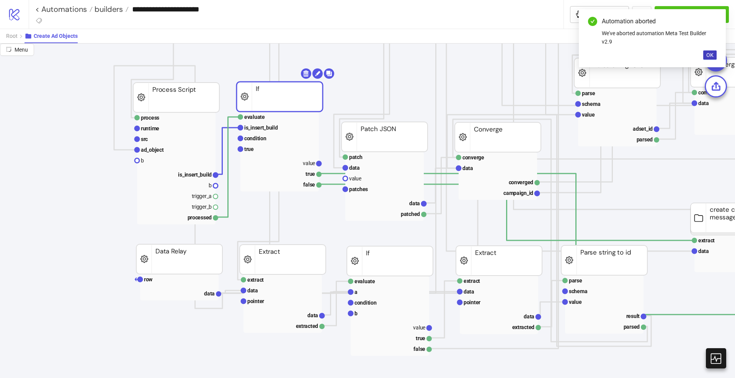
scroll to position [229, 0]
click at [165, 137] on rect at bounding box center [176, 140] width 78 height 11
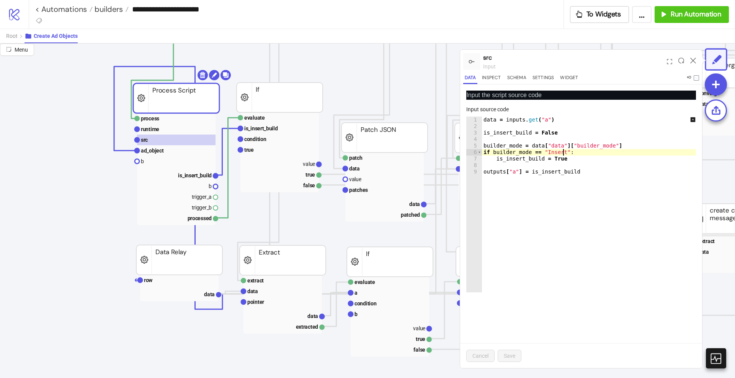
click at [563, 152] on div "data = inputs . get ( "a" ) is_insert_build = False builder_mode = data [ "data…" at bounding box center [593, 211] width 222 height 189
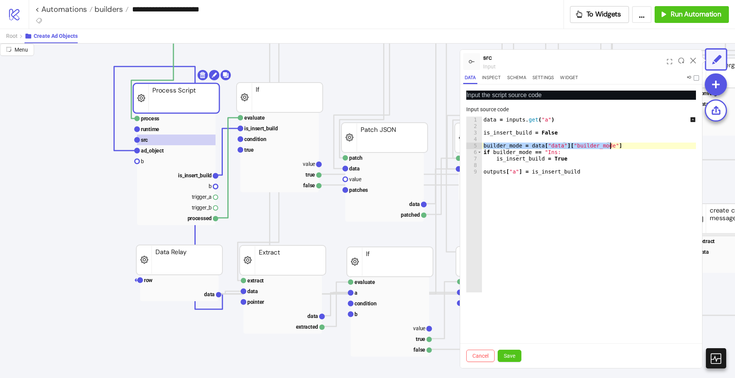
drag, startPoint x: 484, startPoint y: 144, endPoint x: 610, endPoint y: 148, distance: 126.0
click at [610, 148] on div "data = inputs . get ( "a" ) is_insert_build = False builder_mode = data [ "data…" at bounding box center [593, 211] width 222 height 189
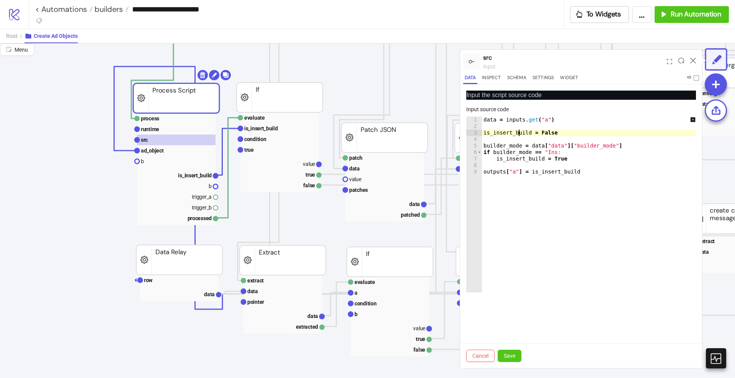
click at [520, 133] on div "data = inputs . get ( "a" ) is_insert_build = False builder_mode = data [ "data…" at bounding box center [593, 211] width 222 height 189
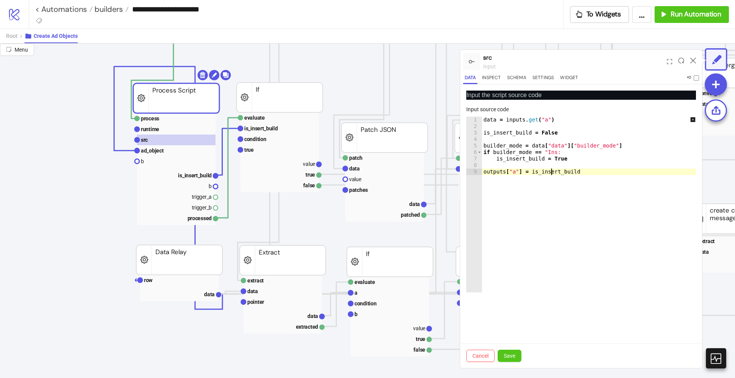
click at [552, 169] on div "data = inputs . get ( "a" ) is_insert_build = False builder_mode = data [ "data…" at bounding box center [593, 211] width 222 height 189
type textarea "**********"
click at [190, 145] on rect at bounding box center [176, 150] width 78 height 11
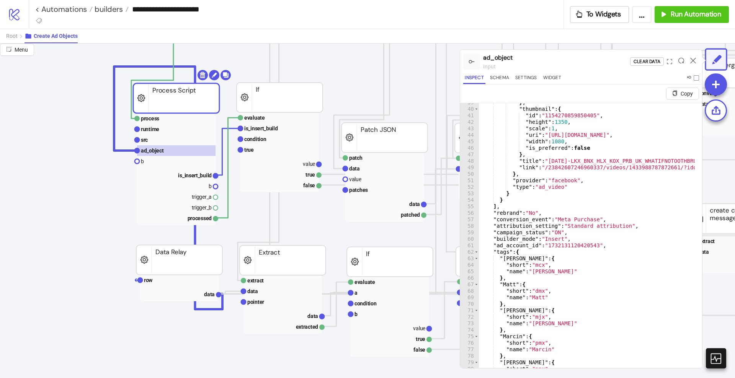
scroll to position [248, 0]
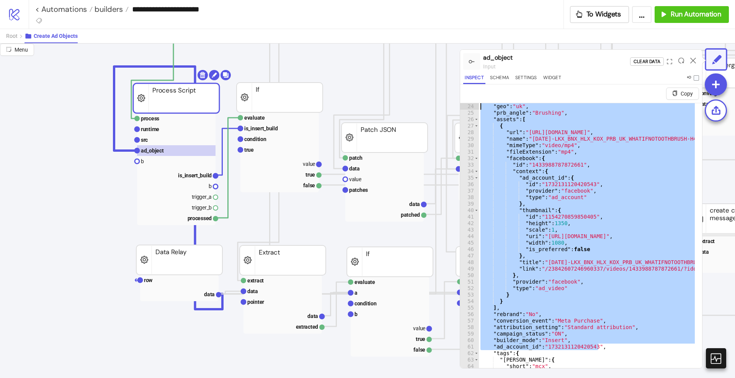
scroll to position [0, 0]
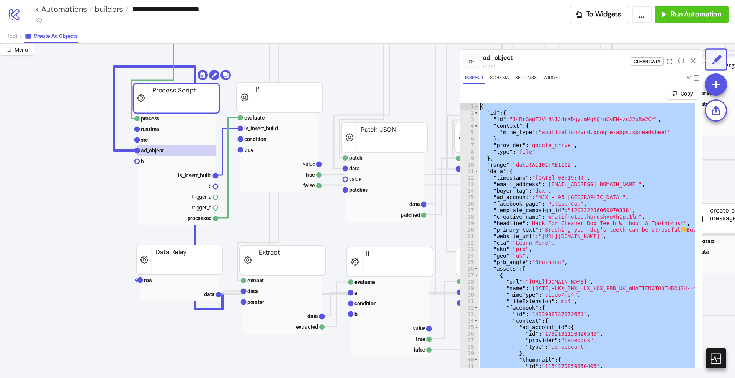
drag, startPoint x: 603, startPoint y: 249, endPoint x: 453, endPoint y: 68, distance: 234.8
click at [453, 68] on div "**********" at bounding box center [367, 211] width 735 height 335
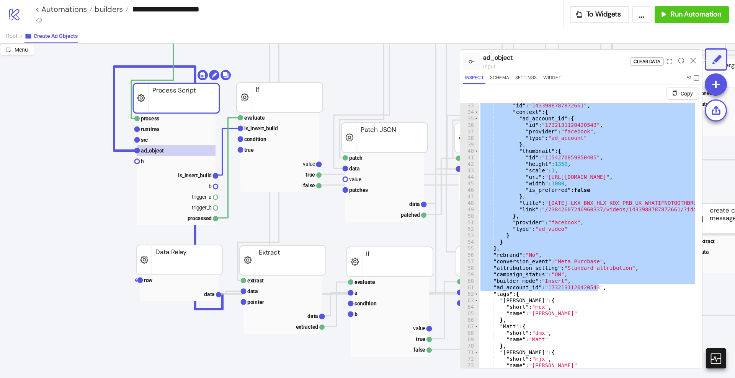
scroll to position [207, 0]
click at [569, 256] on div ""facebook" : { "id" : "1433988787872661" , "context" : { "ad_account_id" : { "i…" at bounding box center [587, 245] width 216 height 284
type textarea "**********"
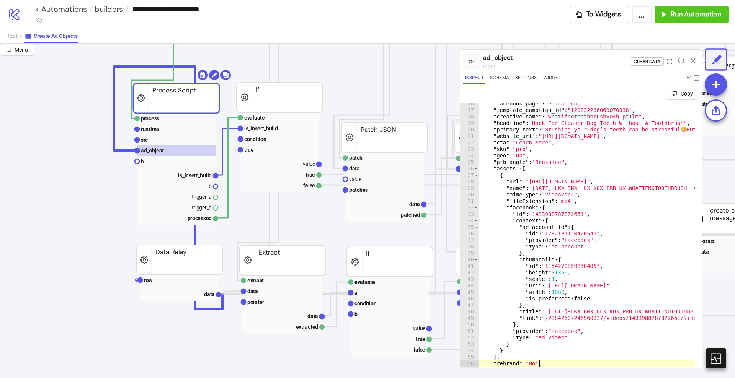
scroll to position [0, 0]
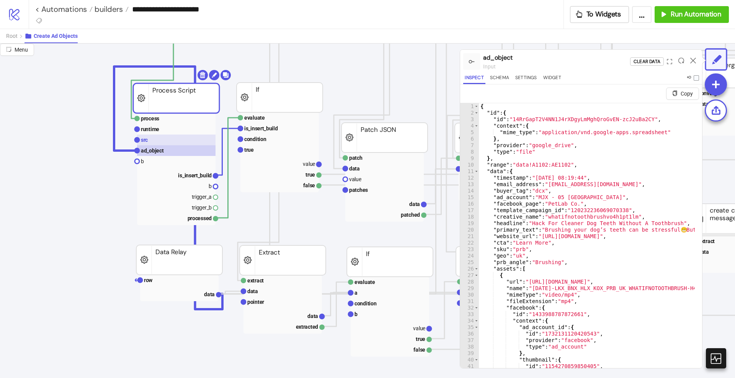
click at [171, 140] on rect at bounding box center [176, 140] width 78 height 11
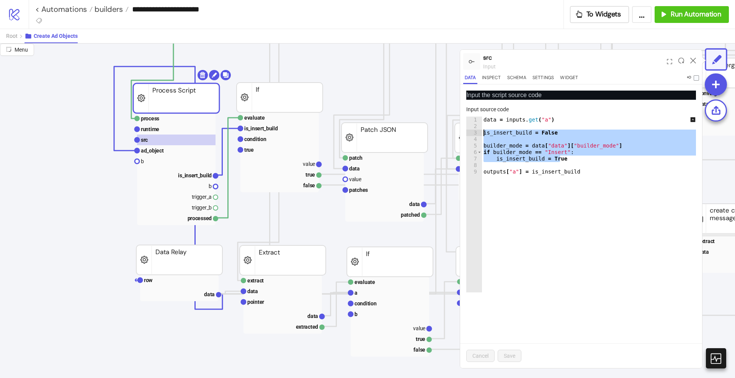
drag, startPoint x: 560, startPoint y: 159, endPoint x: 473, endPoint y: 135, distance: 90.0
click at [473, 135] on div "**********" at bounding box center [581, 205] width 230 height 176
click at [590, 153] on div "data = inputs . get ( "a" ) is_insert_build = False builder_mode = data [ "data…" at bounding box center [593, 205] width 222 height 176
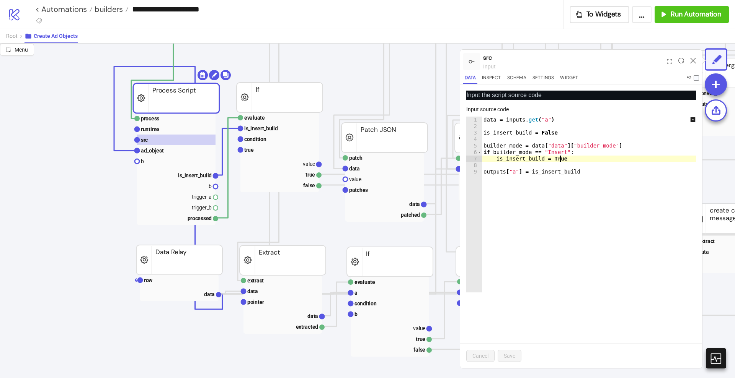
click at [566, 158] on div "data = inputs . get ( "a" ) is_insert_build = False builder_mode = data [ "data…" at bounding box center [593, 211] width 222 height 189
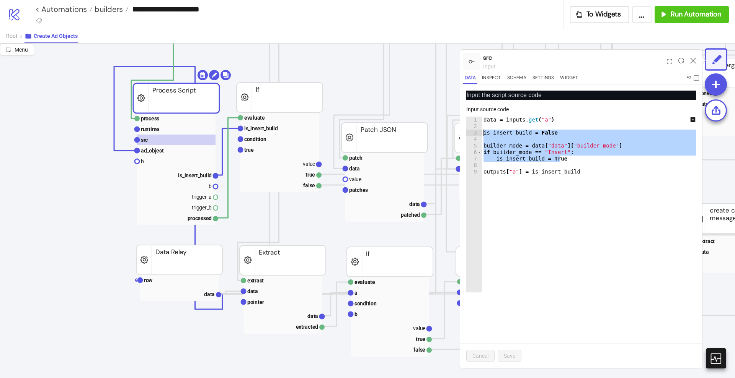
drag, startPoint x: 566, startPoint y: 158, endPoint x: 481, endPoint y: 133, distance: 88.0
click at [481, 133] on div "**********" at bounding box center [581, 205] width 230 height 176
paste textarea "Cursor at row 3"
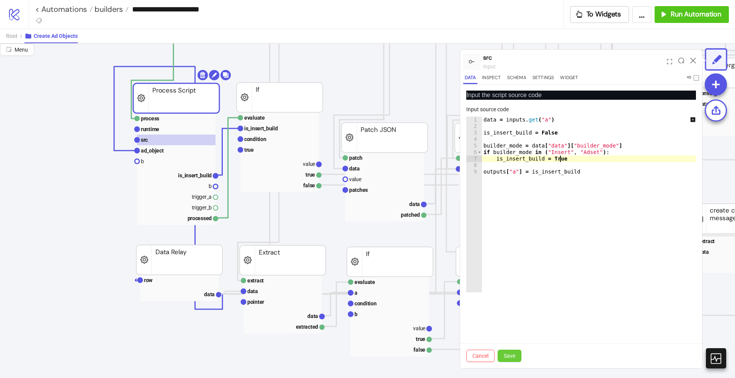
click at [513, 350] on button "Save" at bounding box center [509, 356] width 24 height 12
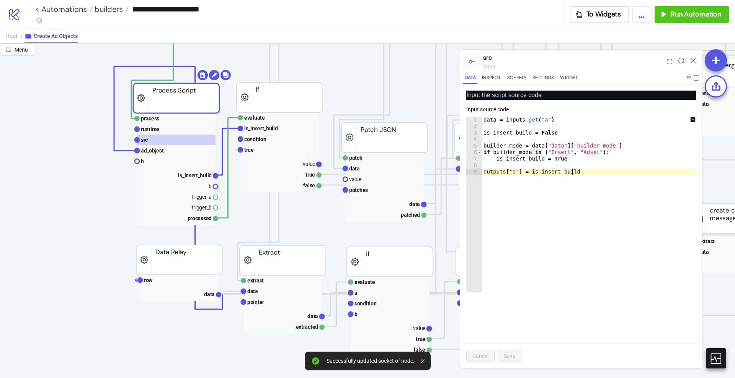
type textarea "**********"
click at [587, 226] on div "data = inputs . get ( "a" ) is_insert_build = False builder_mode = data [ "data…" at bounding box center [593, 211] width 222 height 189
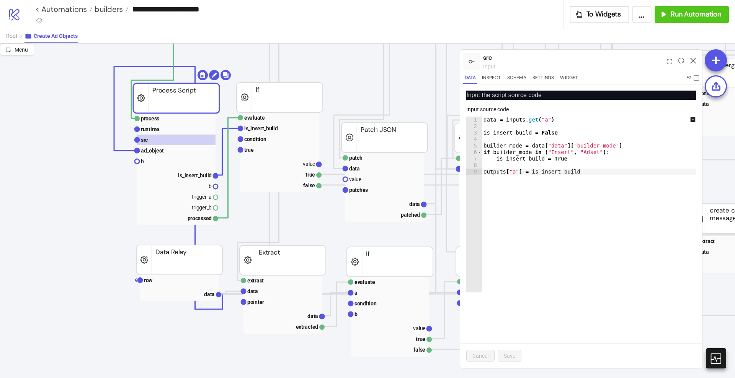
click at [693, 60] on icon at bounding box center [693, 61] width 6 height 6
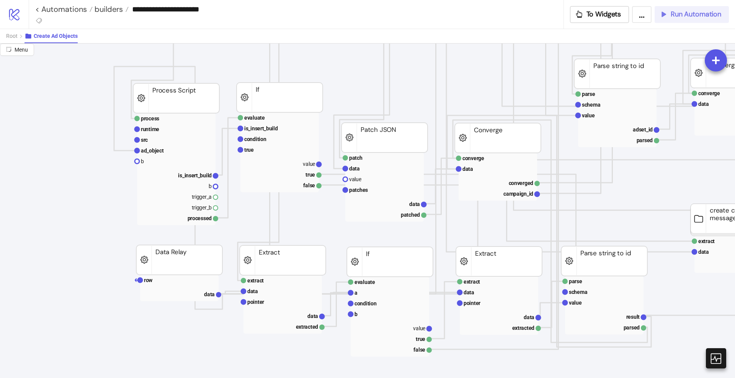
click at [673, 14] on span "Run Automation" at bounding box center [695, 14] width 51 height 9
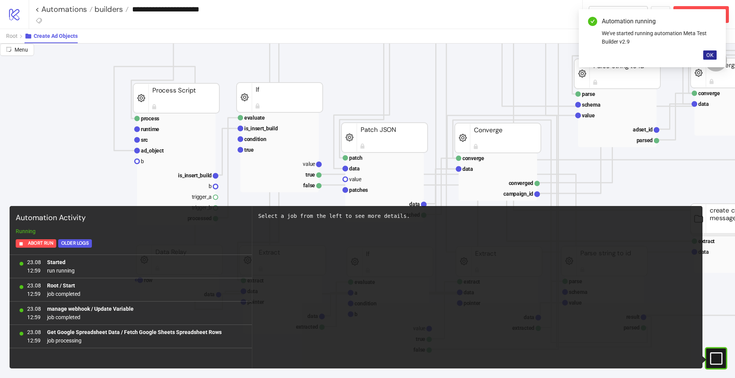
click at [712, 55] on span "OK" at bounding box center [709, 55] width 7 height 6
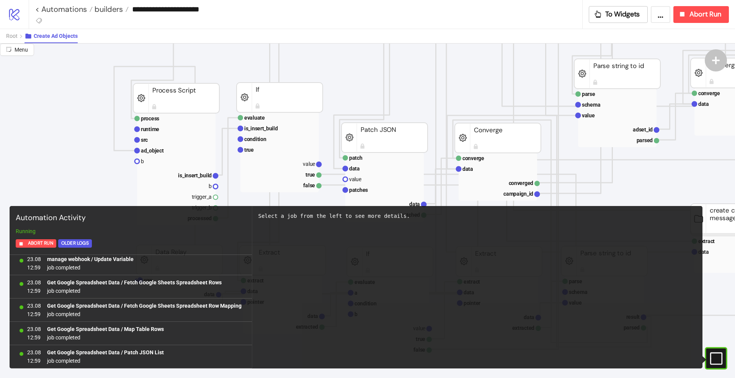
scroll to position [166, 0]
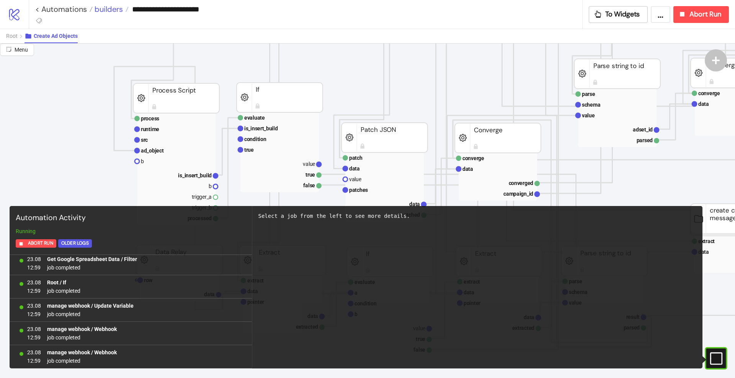
click at [99, 11] on span "builders" at bounding box center [108, 9] width 30 height 10
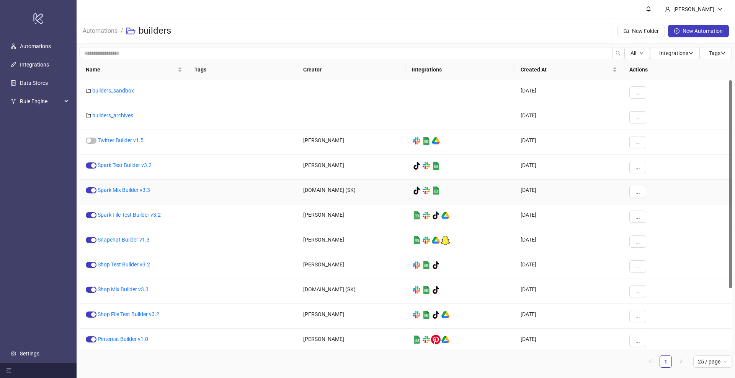
scroll to position [79, 0]
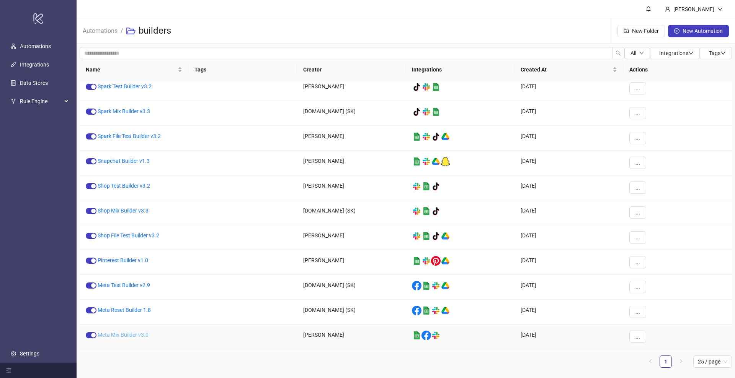
click at [122, 335] on link "Meta Mix Builder v3.0" at bounding box center [123, 335] width 51 height 6
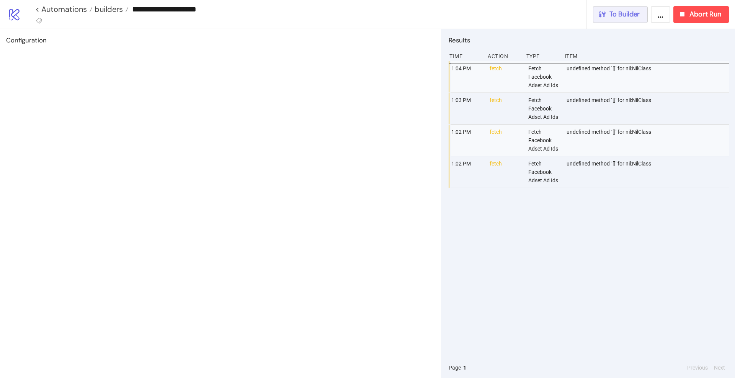
click at [632, 16] on span "To Builder" at bounding box center [624, 14] width 31 height 9
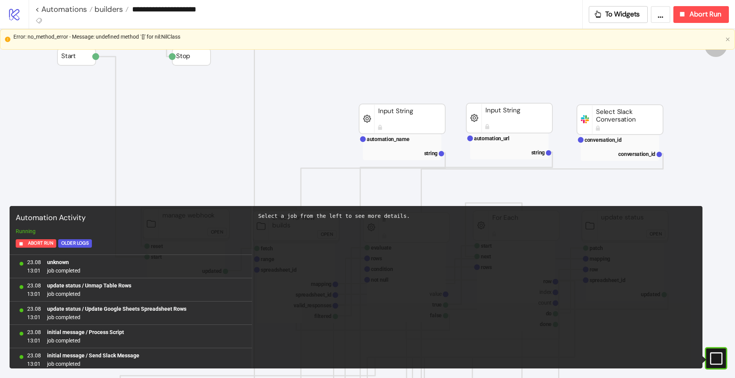
scroll to position [563, 0]
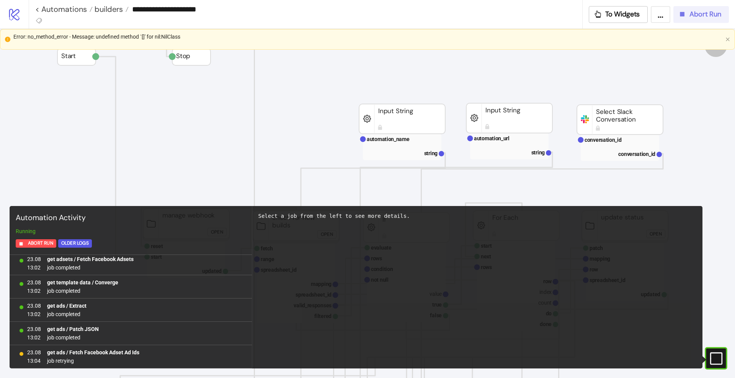
click at [687, 17] on div "Abort Run" at bounding box center [699, 14] width 43 height 9
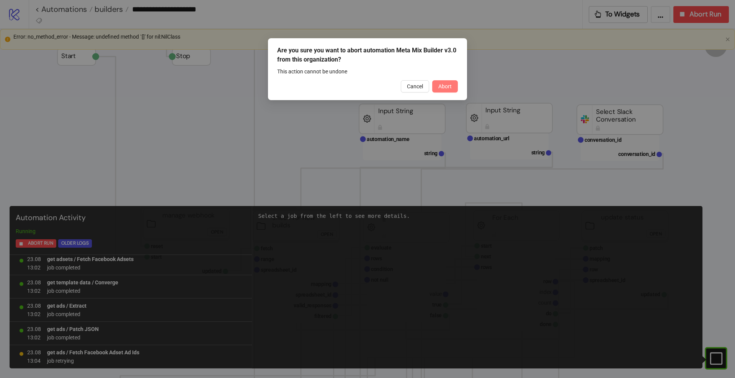
click at [452, 89] on button "Abort" at bounding box center [445, 86] width 26 height 12
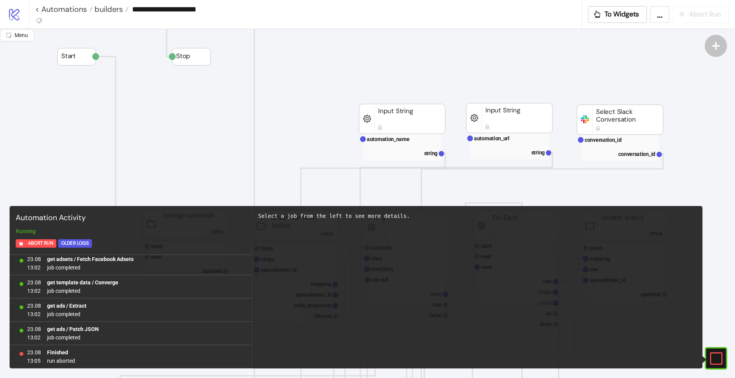
scroll to position [0, 0]
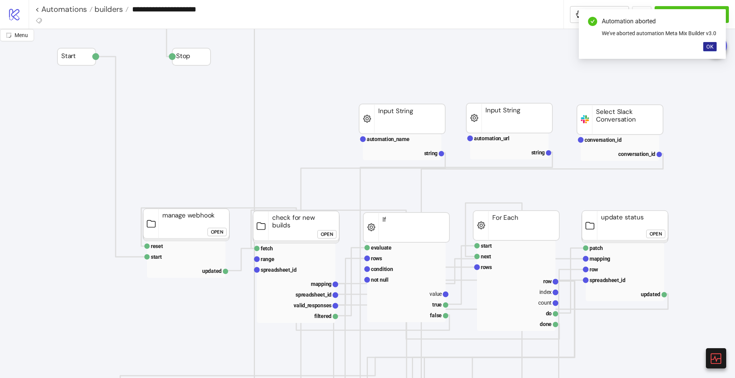
click at [706, 51] on button "OK" at bounding box center [709, 46] width 13 height 9
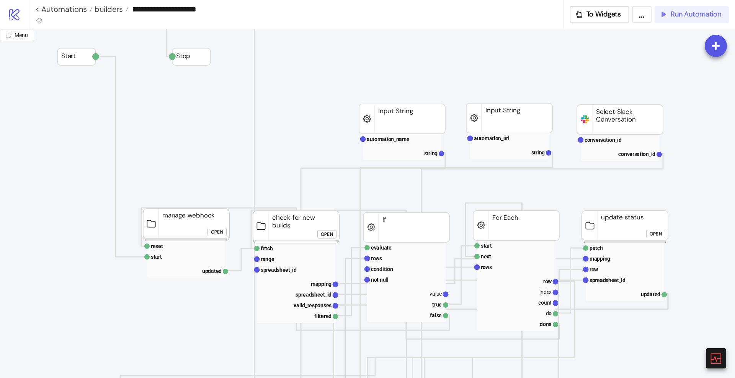
click at [676, 11] on span "Run Automation" at bounding box center [695, 14] width 51 height 9
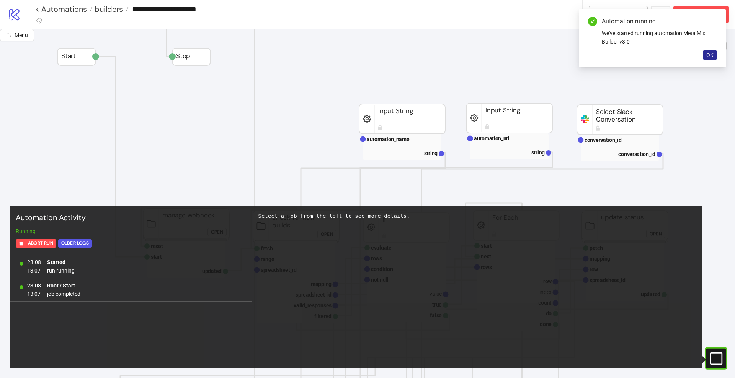
click at [709, 57] on span "OK" at bounding box center [709, 55] width 7 height 6
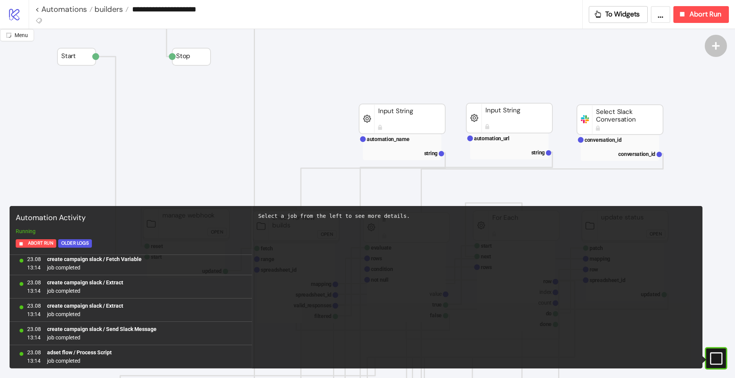
scroll to position [6608, 0]
click at [60, 11] on link "< Automations" at bounding box center [63, 9] width 57 height 8
